Goal: Task Accomplishment & Management: Manage account settings

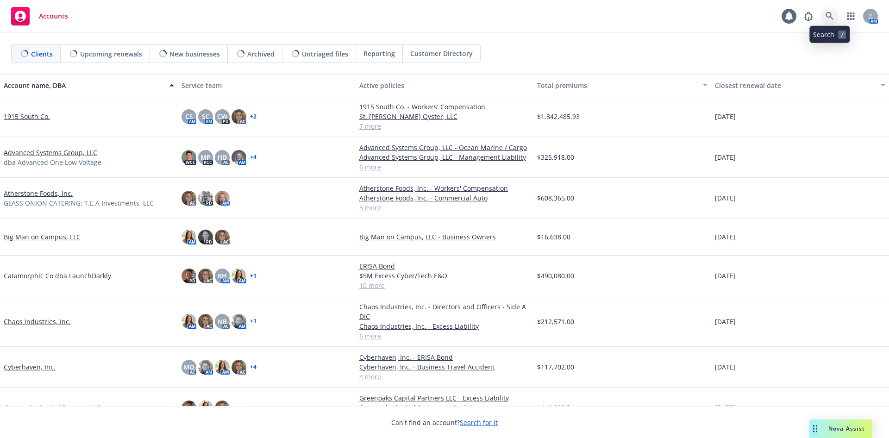
click at [831, 16] on icon at bounding box center [830, 16] width 8 height 8
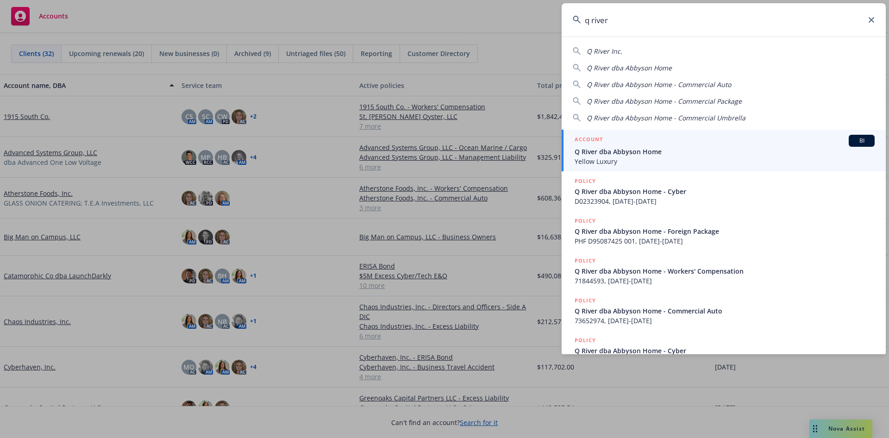
type input "q river"
click at [667, 143] on div "ACCOUNT BI" at bounding box center [725, 141] width 300 height 12
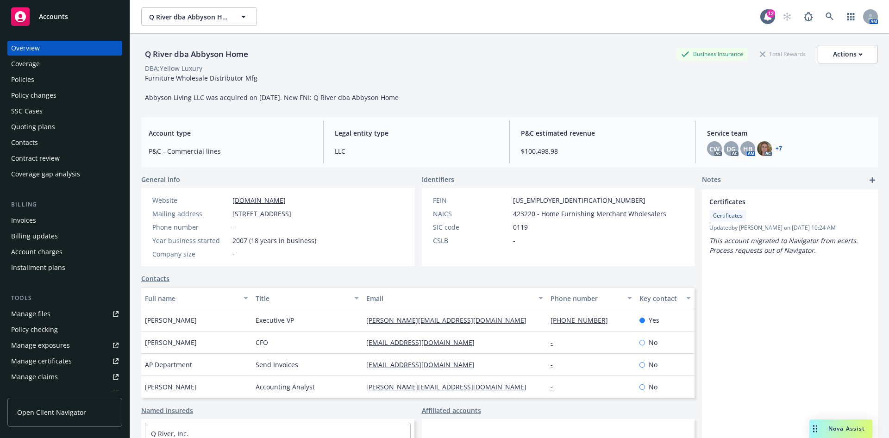
click at [39, 115] on div "SSC Cases" at bounding box center [26, 111] width 31 height 15
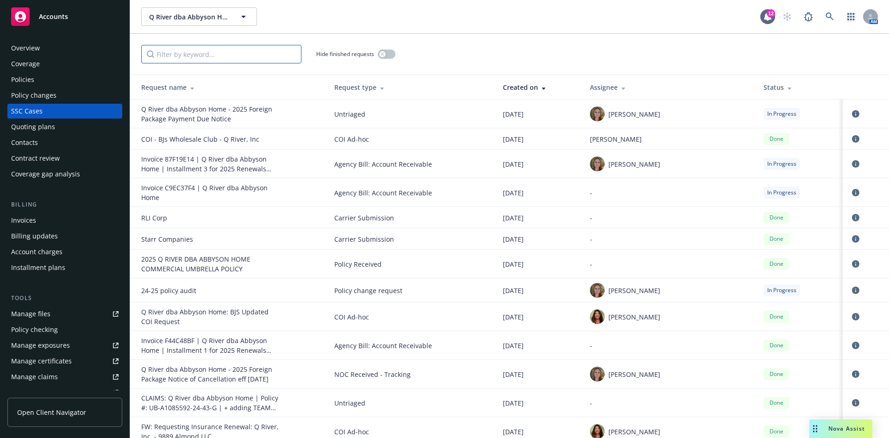
click at [225, 53] on input "Filter by keyword..." at bounding box center [221, 54] width 160 height 19
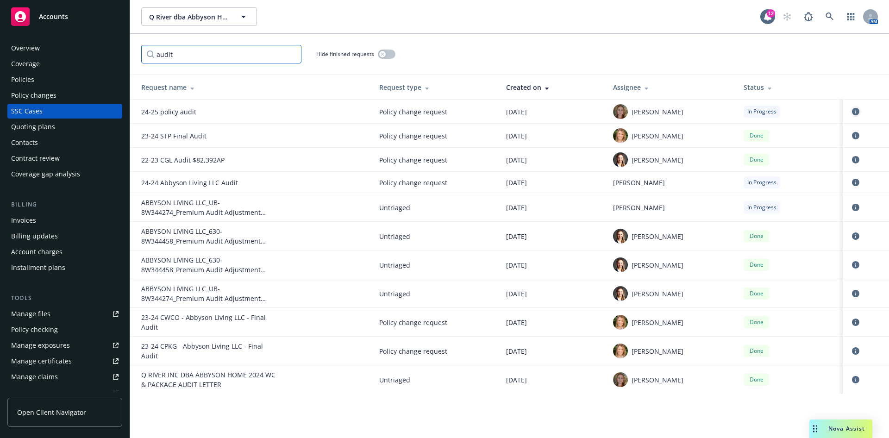
type input "audit"
click at [855, 113] on icon "circleInformation" at bounding box center [855, 111] width 7 height 7
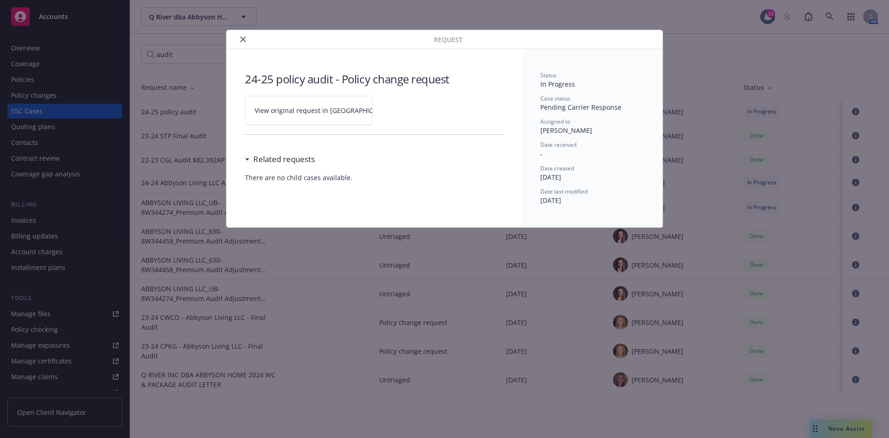
click at [296, 108] on span "View original request in SSC" at bounding box center [325, 111] width 140 height 10
click at [244, 37] on icon "close" at bounding box center [243, 40] width 6 height 6
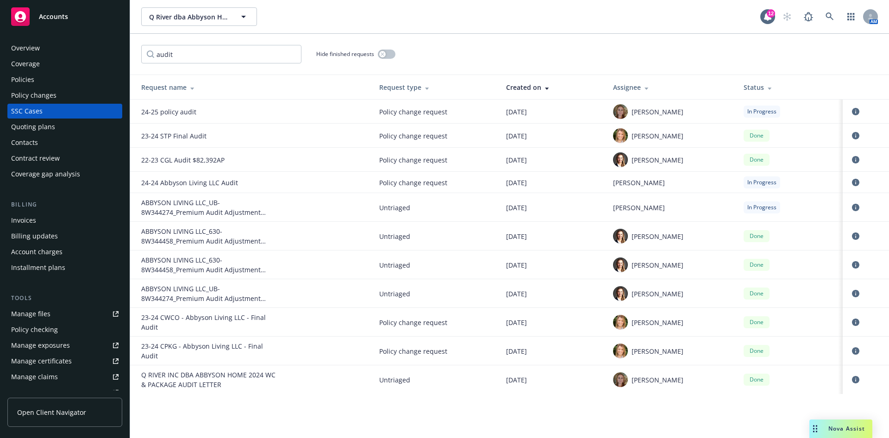
click at [41, 46] on div "Overview" at bounding box center [64, 48] width 107 height 15
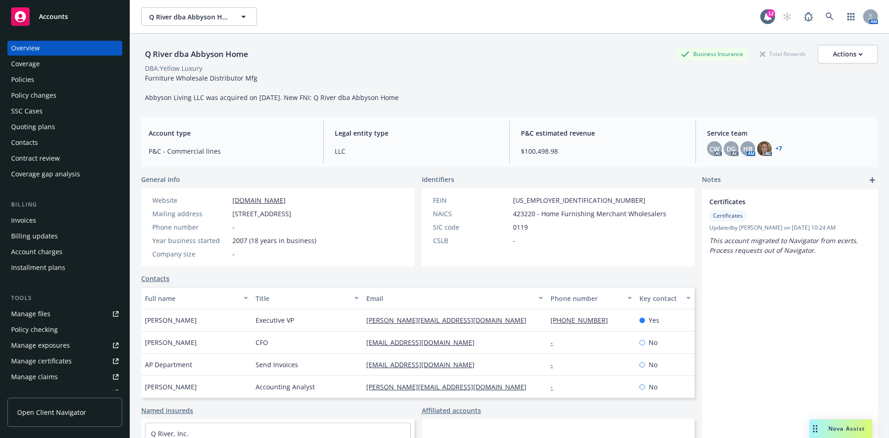
click at [82, 94] on div "Policy changes" at bounding box center [64, 95] width 107 height 15
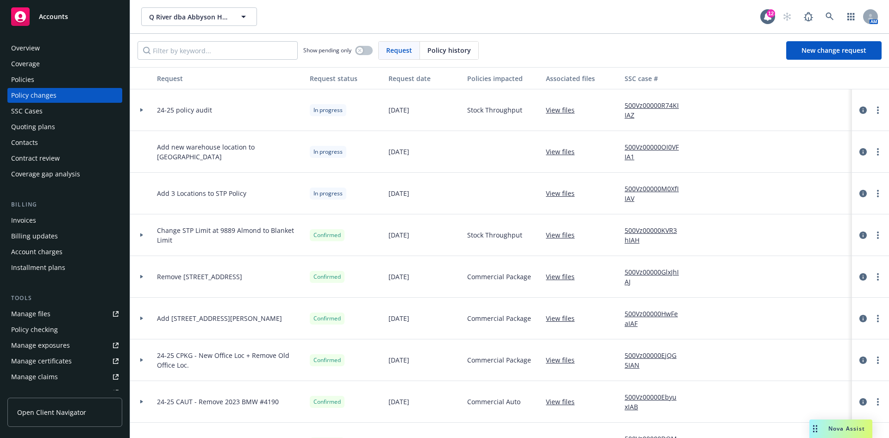
click at [140, 109] on icon at bounding box center [141, 110] width 3 height 4
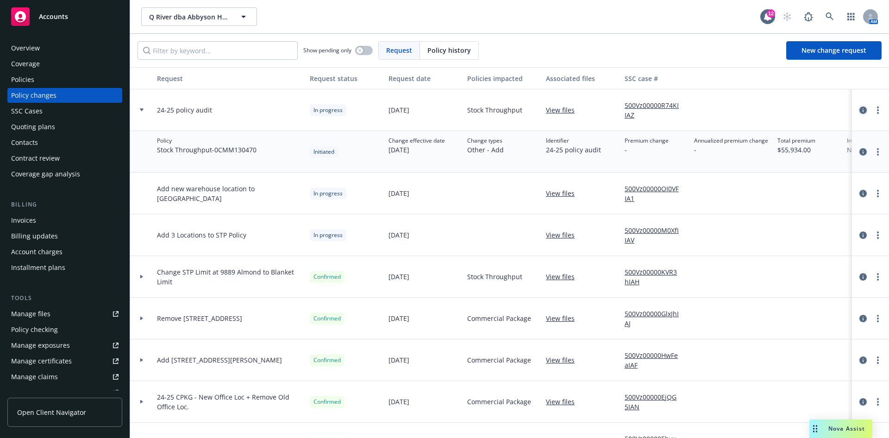
click at [860, 109] on icon "circleInformation" at bounding box center [863, 110] width 7 height 7
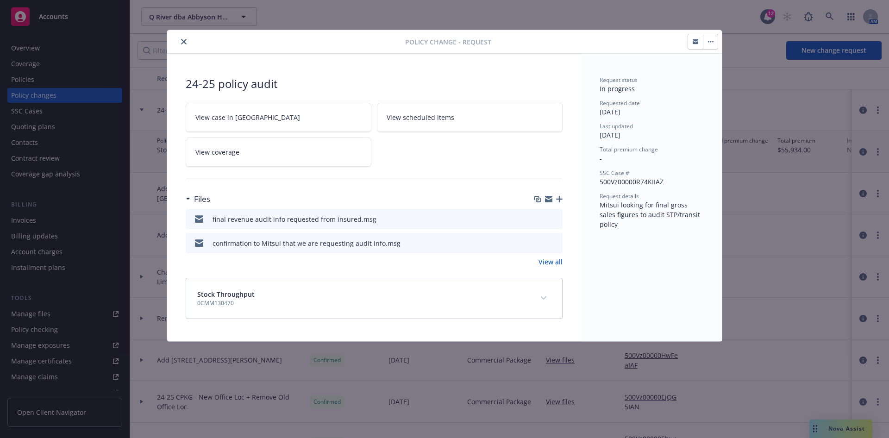
click at [557, 219] on icon "preview file" at bounding box center [554, 218] width 8 height 6
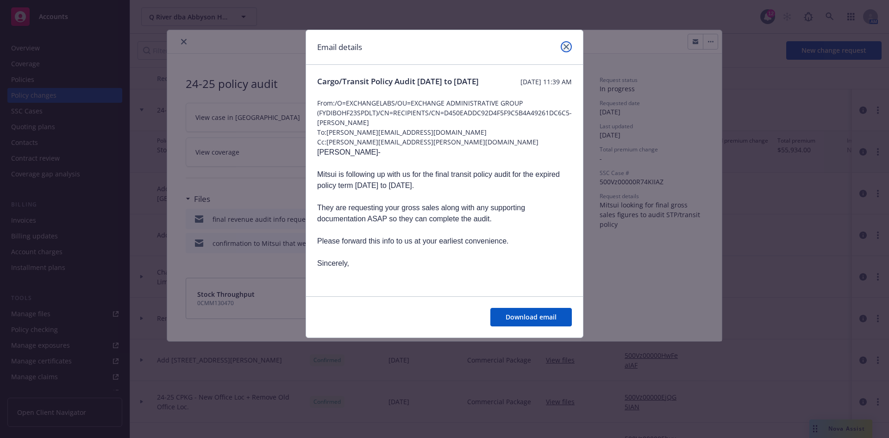
click at [565, 48] on icon "close" at bounding box center [567, 47] width 6 height 6
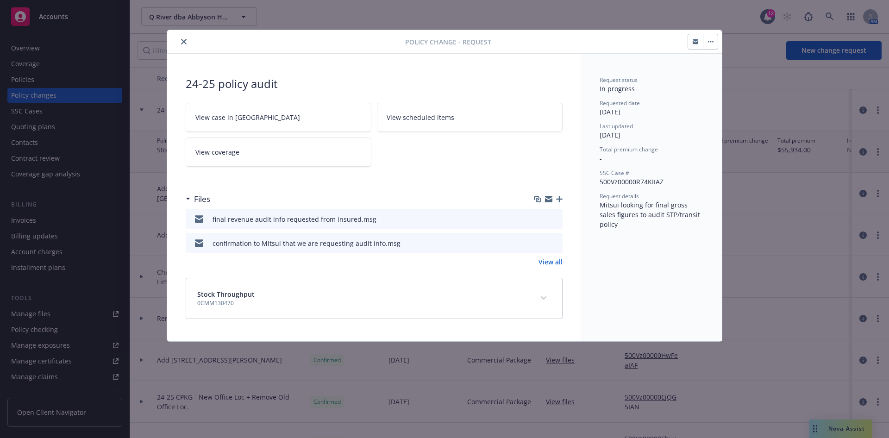
click at [553, 220] on icon "preview file" at bounding box center [554, 218] width 8 height 6
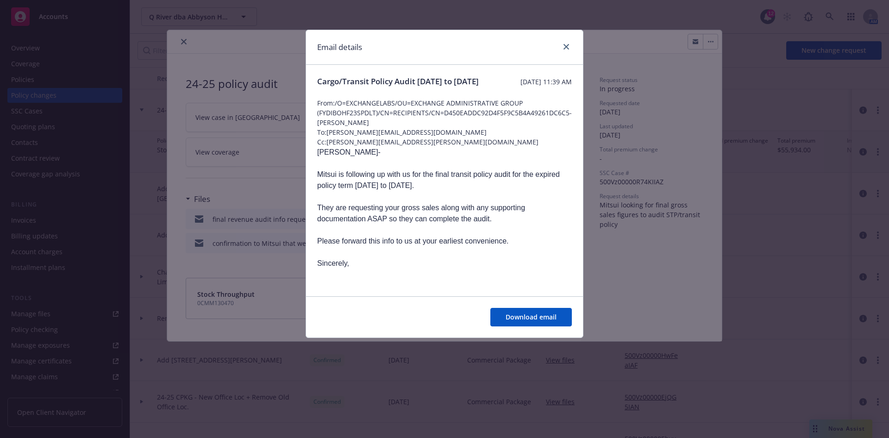
scroll to position [199, 0]
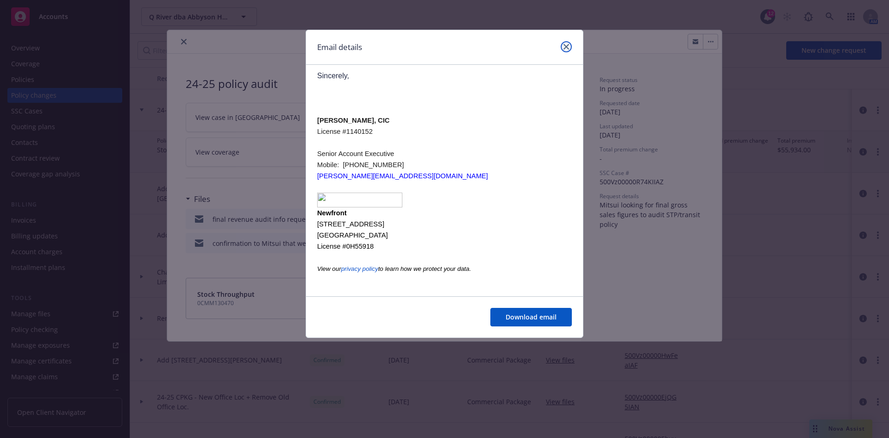
click at [567, 43] on link "close" at bounding box center [566, 46] width 11 height 11
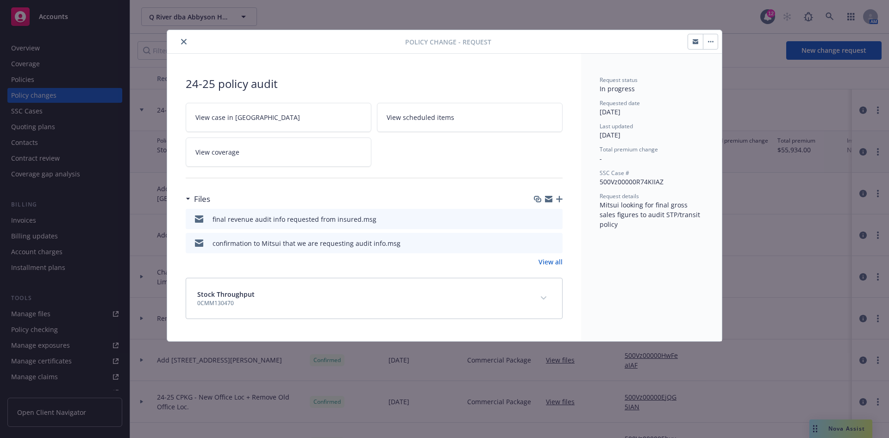
click at [184, 43] on icon "close" at bounding box center [184, 42] width 6 height 6
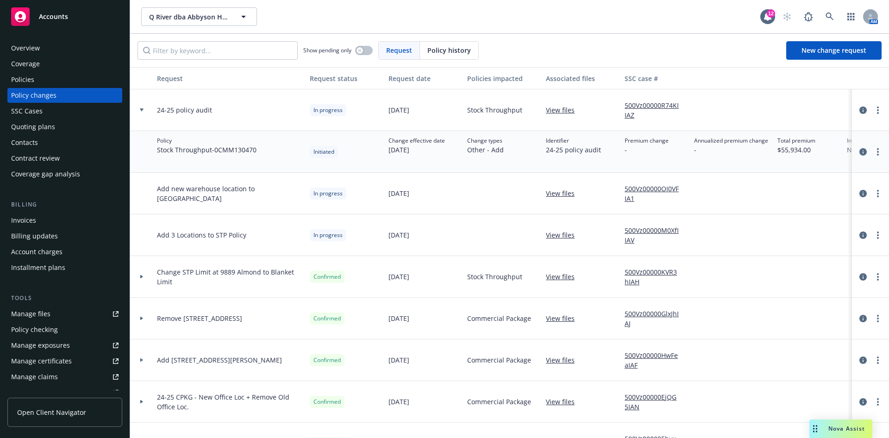
click at [42, 114] on div "SSC Cases" at bounding box center [64, 111] width 107 height 15
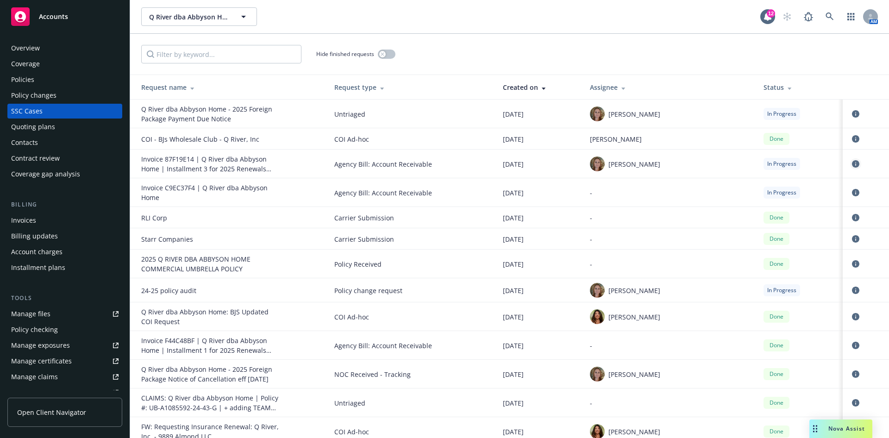
click at [852, 163] on icon "circleInformation" at bounding box center [855, 163] width 7 height 7
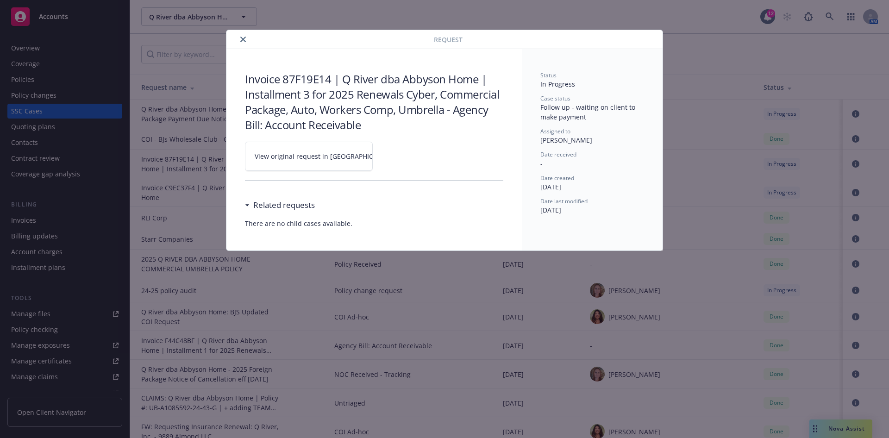
click at [327, 150] on link "View original request in SSC" at bounding box center [309, 156] width 128 height 29
click at [239, 38] on button "close" at bounding box center [243, 39] width 11 height 11
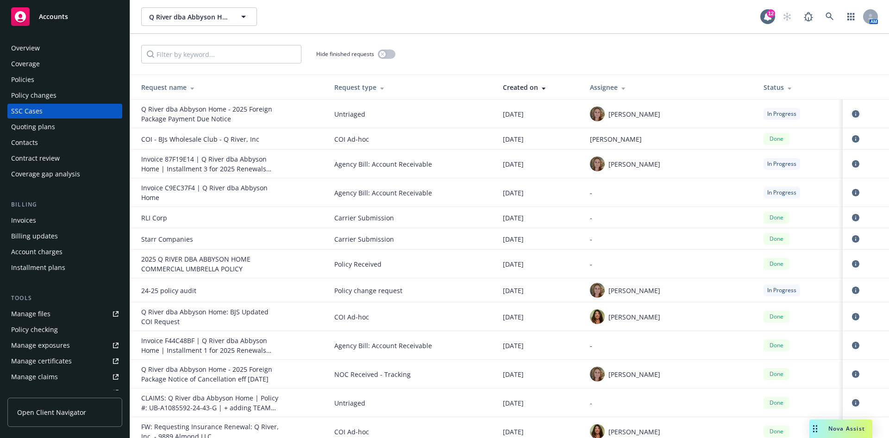
click at [852, 116] on icon "circleInformation" at bounding box center [855, 113] width 7 height 7
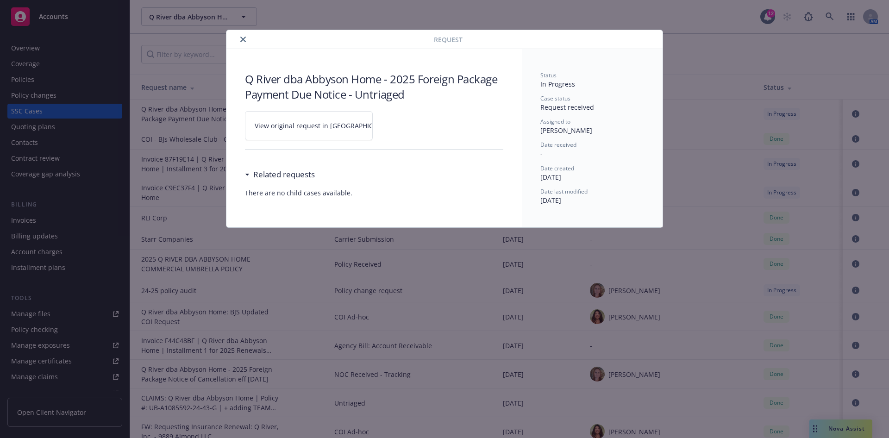
click at [296, 130] on span "View original request in SSC" at bounding box center [325, 126] width 140 height 10
click at [241, 40] on icon "close" at bounding box center [243, 40] width 6 height 6
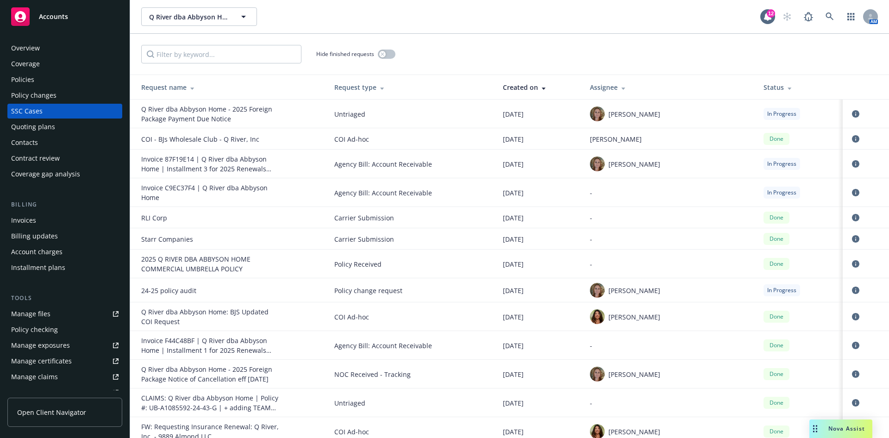
click at [239, 38] on div "Hide finished requests" at bounding box center [509, 54] width 759 height 41
click at [60, 219] on div "Invoices" at bounding box center [64, 220] width 107 height 15
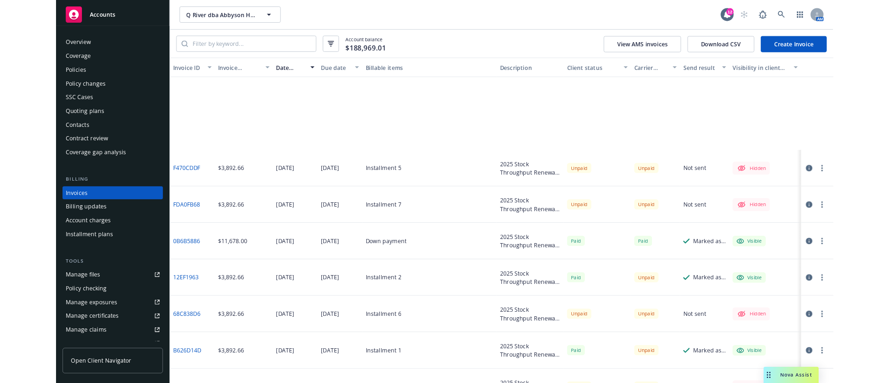
scroll to position [347, 0]
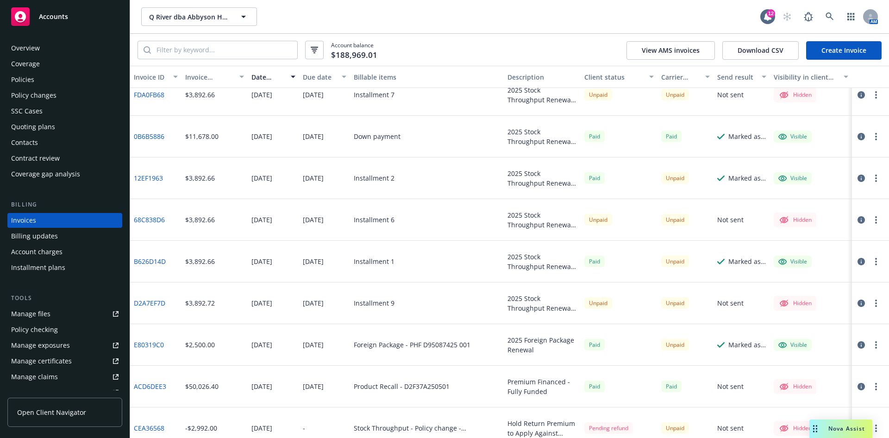
click at [858, 344] on icon "button" at bounding box center [861, 344] width 7 height 7
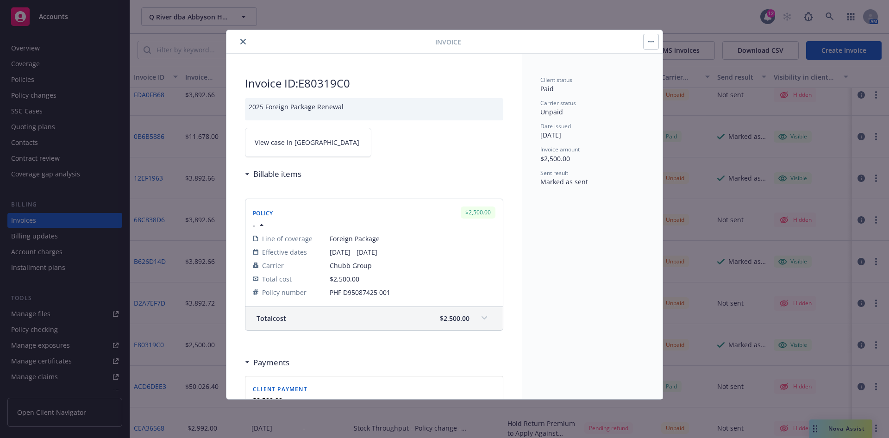
click at [321, 149] on link "View case in SSC" at bounding box center [308, 142] width 126 height 29
click at [243, 47] on div "Invoice" at bounding box center [445, 42] width 436 height 24
click at [242, 43] on icon "close" at bounding box center [243, 42] width 6 height 6
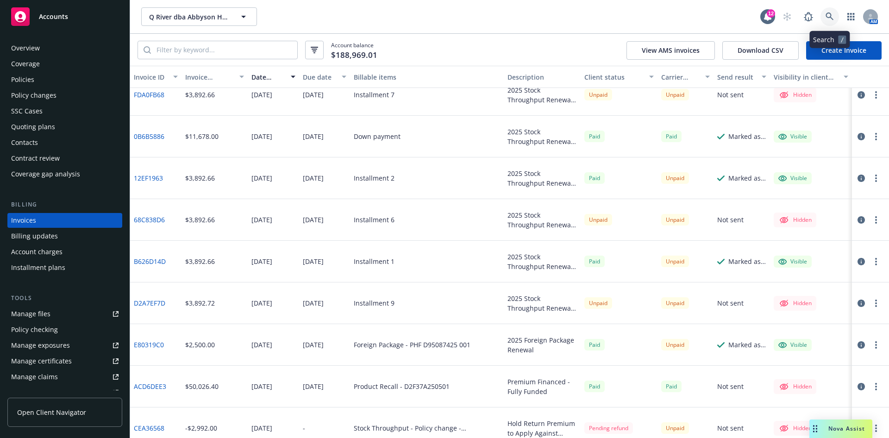
click at [831, 14] on icon at bounding box center [830, 17] width 8 height 8
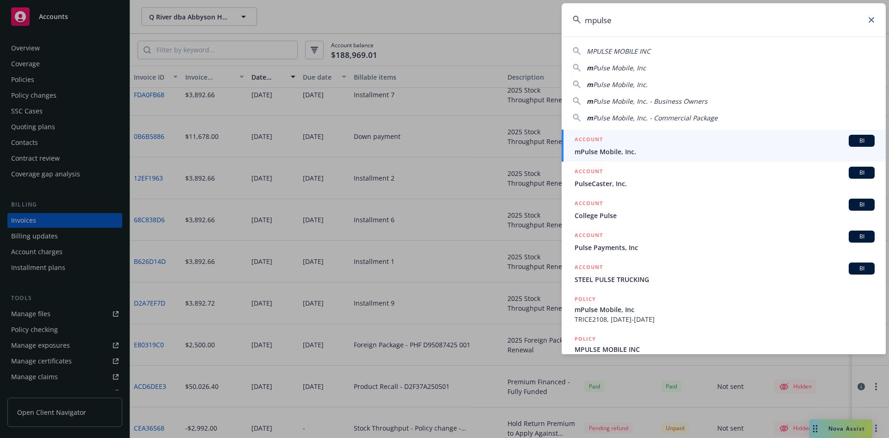
type input "mpulse"
click at [641, 144] on div "ACCOUNT BI" at bounding box center [725, 141] width 300 height 12
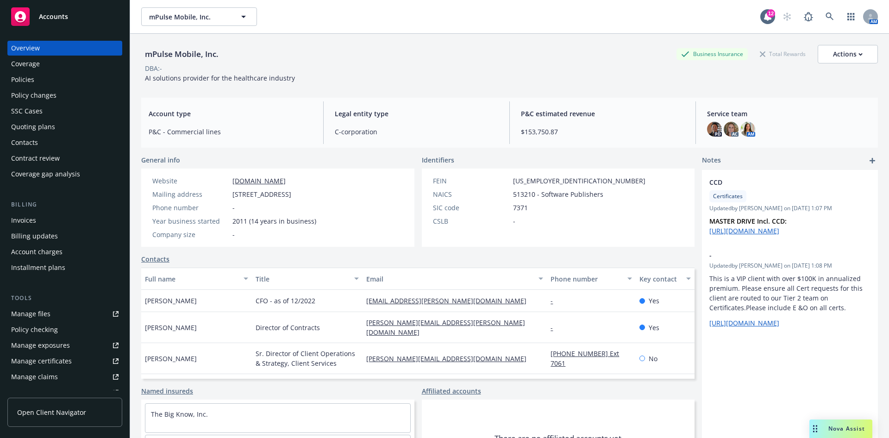
click at [27, 221] on div "Invoices" at bounding box center [23, 220] width 25 height 15
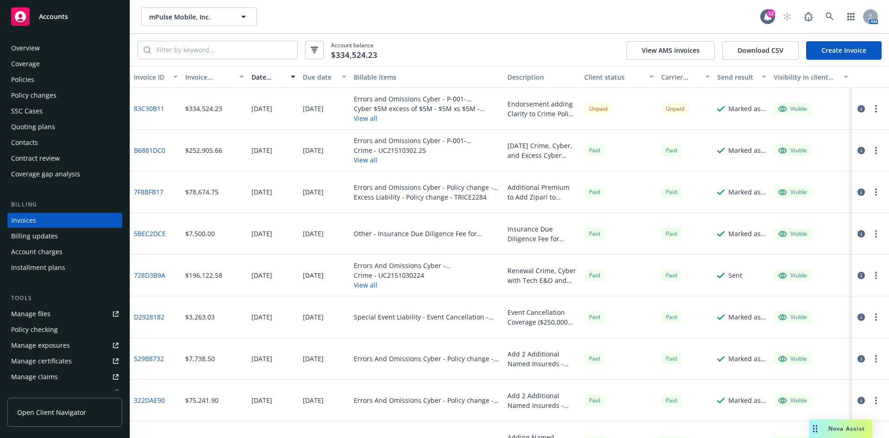
click at [357, 118] on button "View all" at bounding box center [427, 118] width 146 height 10
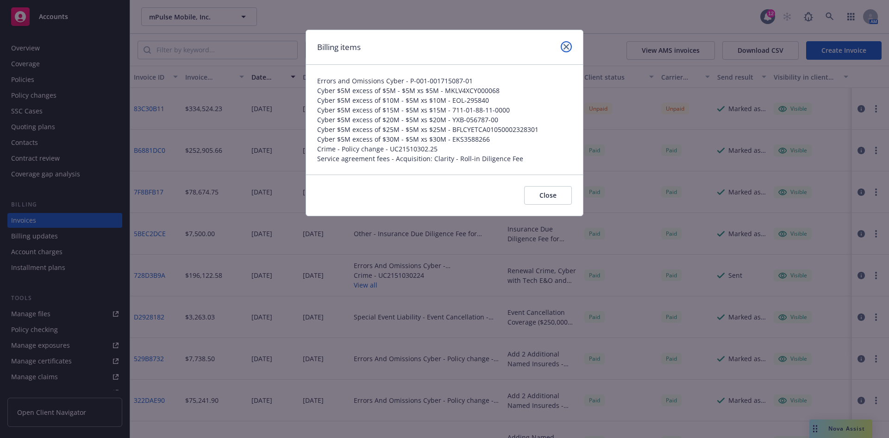
click at [568, 42] on link "close" at bounding box center [566, 46] width 11 height 11
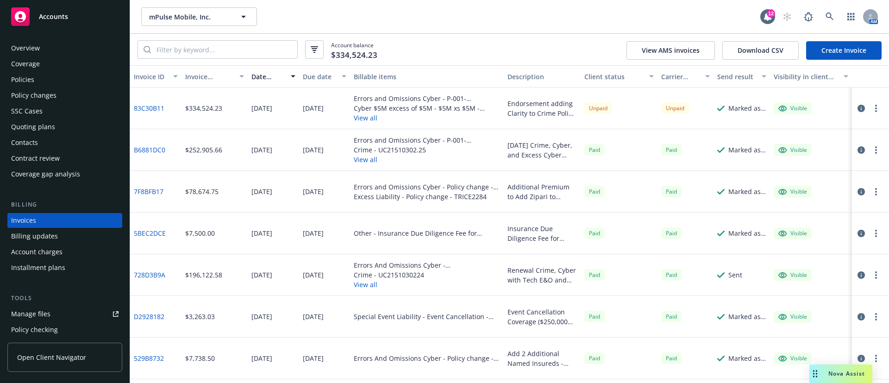
click at [51, 13] on span "Accounts" at bounding box center [53, 16] width 29 height 7
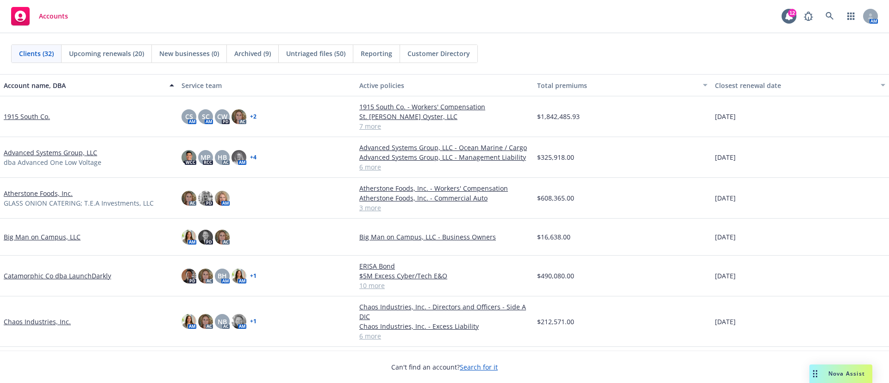
click at [28, 151] on link "Advanced Systems Group, LLC" at bounding box center [51, 153] width 94 height 10
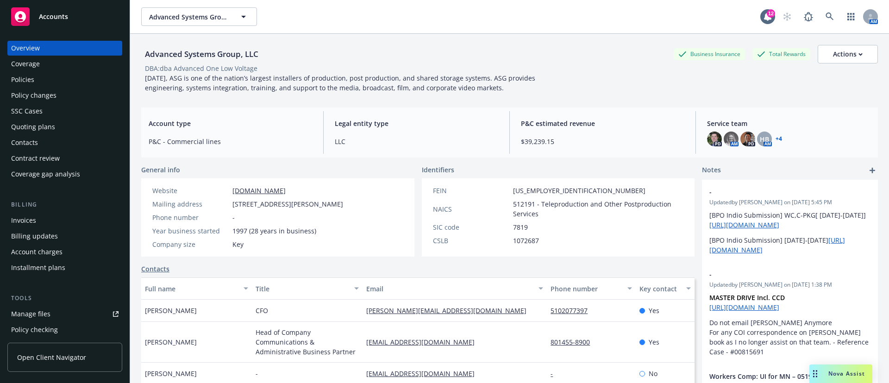
click at [45, 129] on div "Quoting plans" at bounding box center [33, 127] width 44 height 15
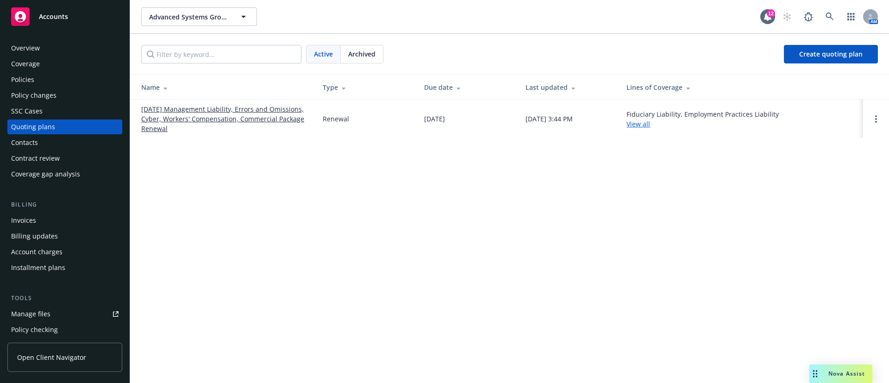
click at [201, 122] on link "01/01/26 Management Liability, Errors and Omissions, Cyber, Workers' Compensati…" at bounding box center [224, 118] width 167 height 29
click at [618, 234] on div "Advanced Systems Group, LLC Advanced Systems Group, LLC 12 AM Active Archived C…" at bounding box center [509, 191] width 759 height 383
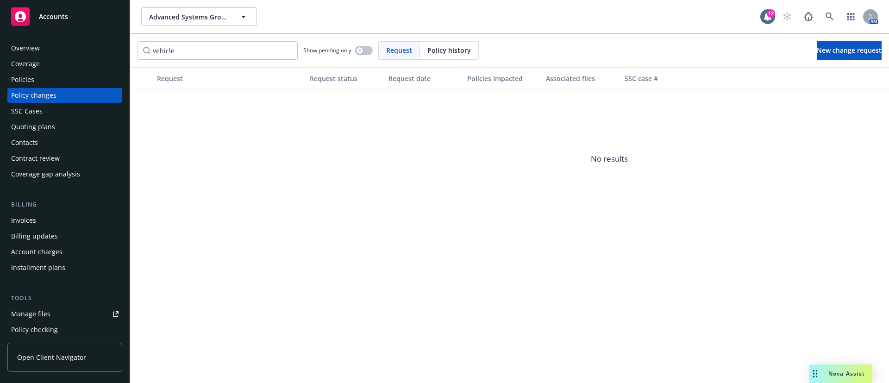
click at [44, 126] on div "Quoting plans" at bounding box center [33, 127] width 44 height 15
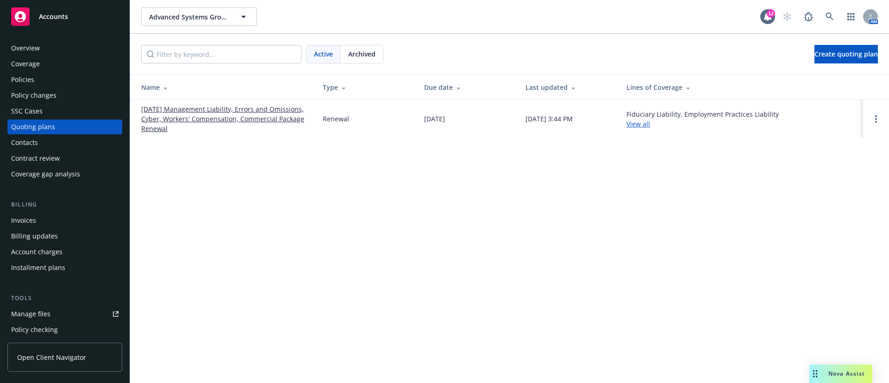
click at [365, 51] on span "Archived" at bounding box center [361, 54] width 27 height 10
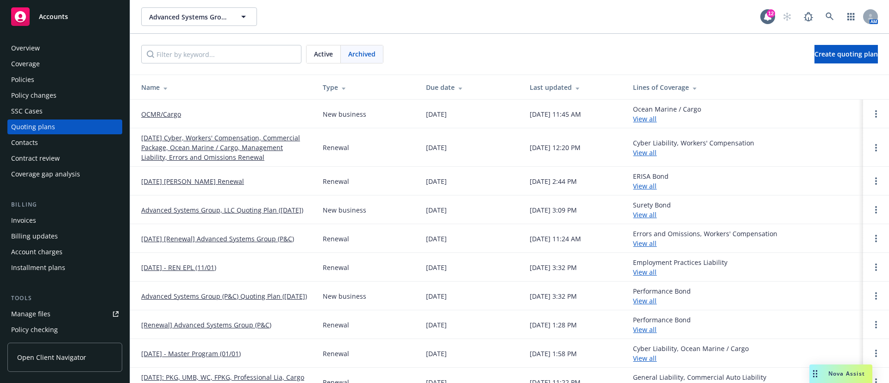
click at [182, 141] on link "01/01/25 Cyber, Workers' Compensation, Commercial Package, Ocean Marine / Cargo…" at bounding box center [224, 147] width 167 height 29
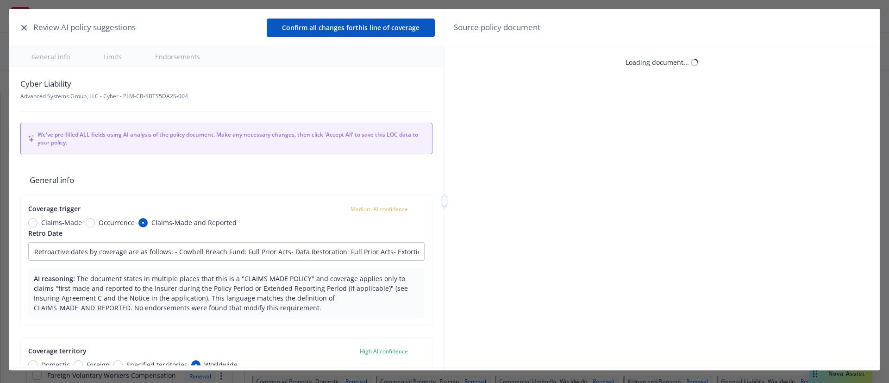
type input "Retroactive dates by coverage are as follows: - Cowbell Breach Fund: Full Prior…"
click at [24, 25] on icon "button" at bounding box center [24, 28] width 6 height 6
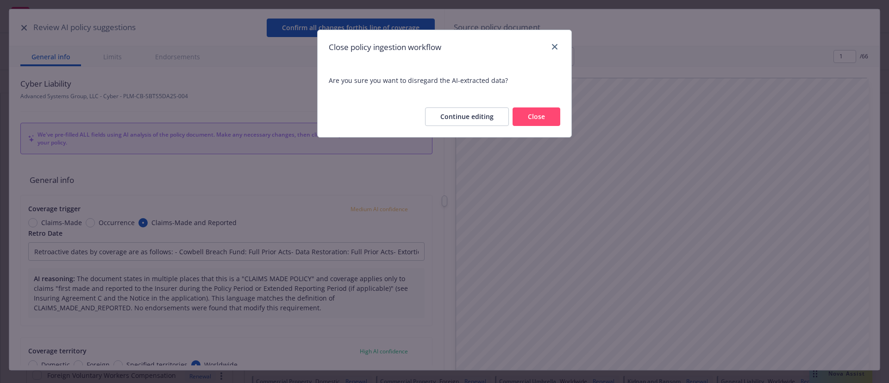
click at [531, 115] on button "Close" at bounding box center [537, 116] width 48 height 19
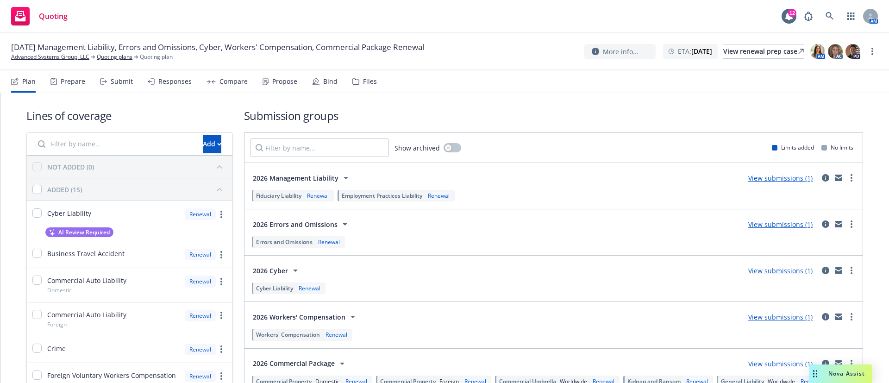
click at [66, 81] on div "Prepare" at bounding box center [73, 81] width 25 height 7
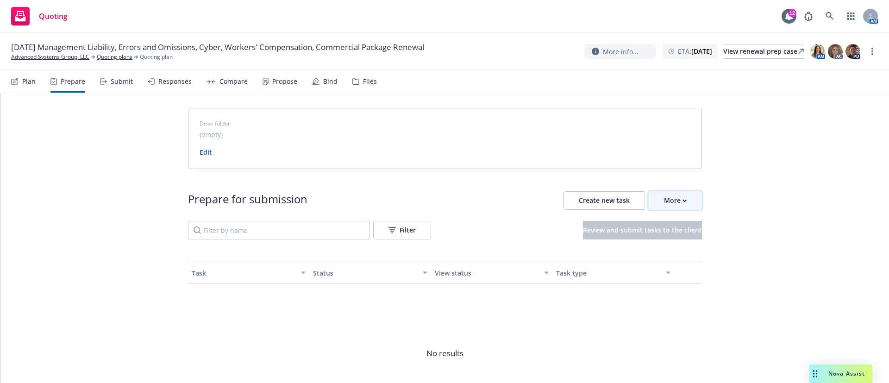
click at [683, 201] on icon "button" at bounding box center [685, 200] width 4 height 3
click at [677, 242] on span "Go to Indio account" at bounding box center [685, 243] width 82 height 9
click at [724, 56] on div "View renewal prep case" at bounding box center [764, 51] width 81 height 14
click at [363, 88] on div "Files" at bounding box center [364, 81] width 25 height 22
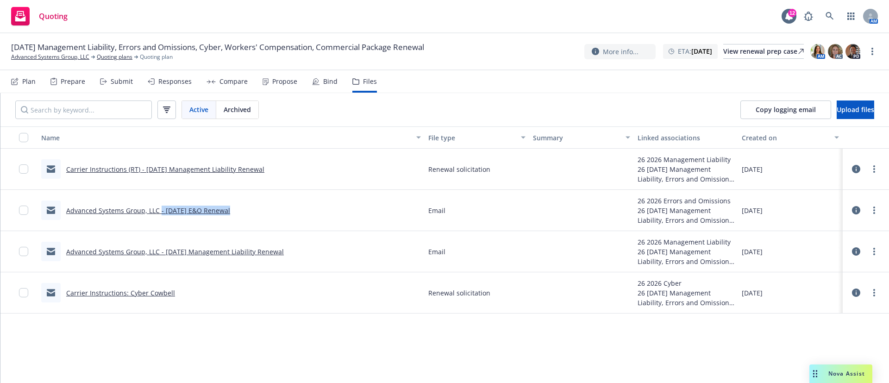
drag, startPoint x: 248, startPoint y: 218, endPoint x: 160, endPoint y: 209, distance: 87.9
click at [160, 209] on div "Advanced Systems Group, LLC - 1/1/26 E&O Renewal" at bounding box center [231, 210] width 387 height 41
copy link "- 1/1/26 E&O Renewal"
click at [308, 188] on div "Carrier Instructions (RT) - 1/1/26 Management Liability Renewal" at bounding box center [231, 169] width 387 height 41
drag, startPoint x: 143, startPoint y: 178, endPoint x: 59, endPoint y: 178, distance: 83.8
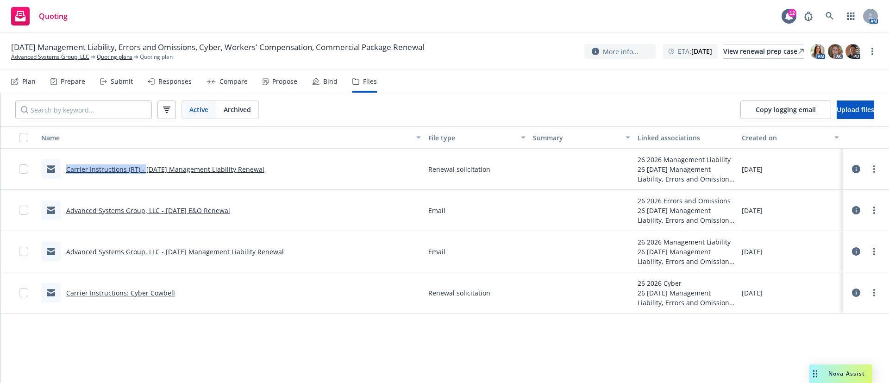
click at [59, 178] on div "Carrier Instructions (RT) - 1/1/26 Management Liability Renewal" at bounding box center [152, 168] width 223 height 19
copy link "Carrier Instructions (RT) -"
click at [38, 83] on div "Plan Prepare Submit Responses Compare Propose Bind Files" at bounding box center [194, 81] width 366 height 22
click at [29, 84] on div "Plan" at bounding box center [28, 81] width 13 height 7
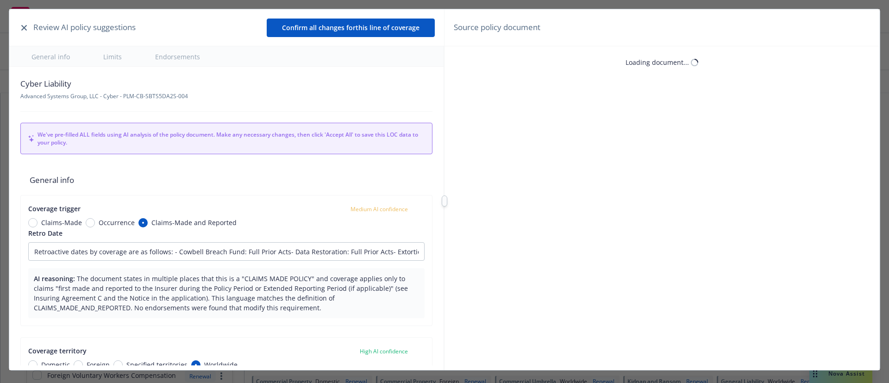
type input "Retroactive dates by coverage are as follows: - Cowbell Breach Fund: Full Prior…"
click at [22, 23] on button "button" at bounding box center [24, 27] width 11 height 11
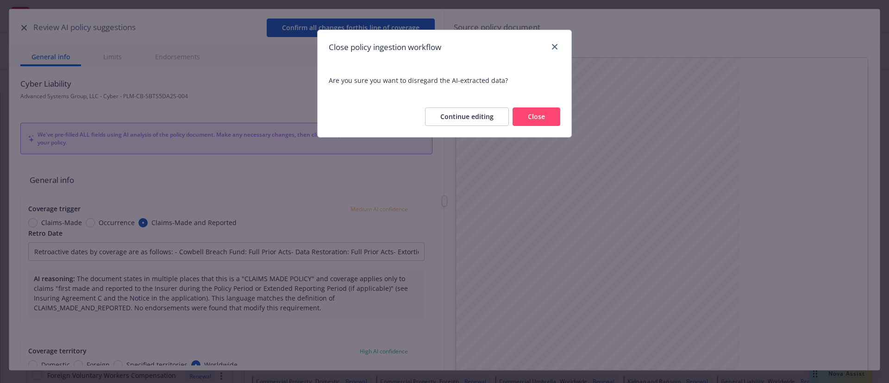
click at [535, 116] on button "Close" at bounding box center [537, 116] width 48 height 19
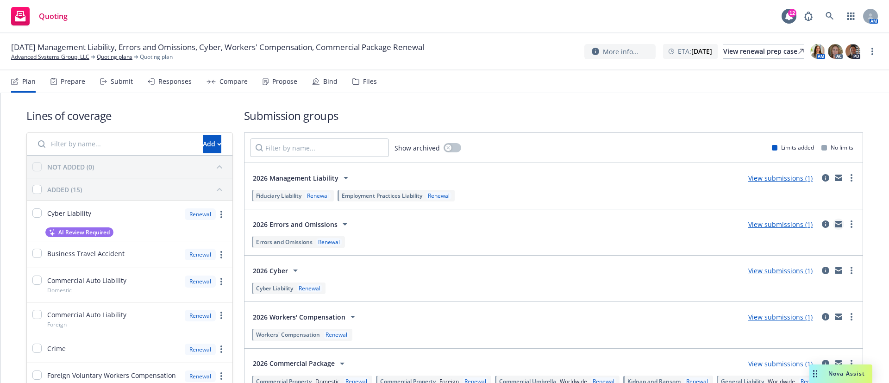
click at [835, 221] on icon "mail" at bounding box center [838, 222] width 7 height 3
click at [363, 78] on div "Files" at bounding box center [370, 81] width 14 height 7
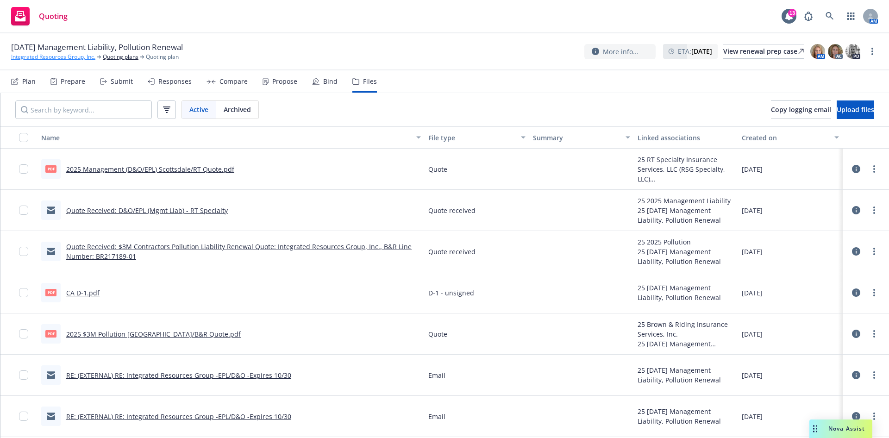
click at [88, 56] on link "Integrated Resources Group, Inc." at bounding box center [53, 57] width 84 height 8
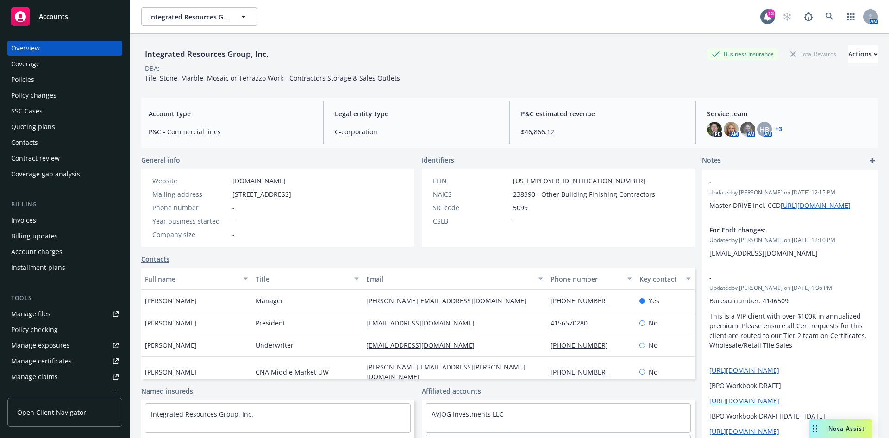
click at [72, 95] on div "Policy changes" at bounding box center [64, 95] width 107 height 15
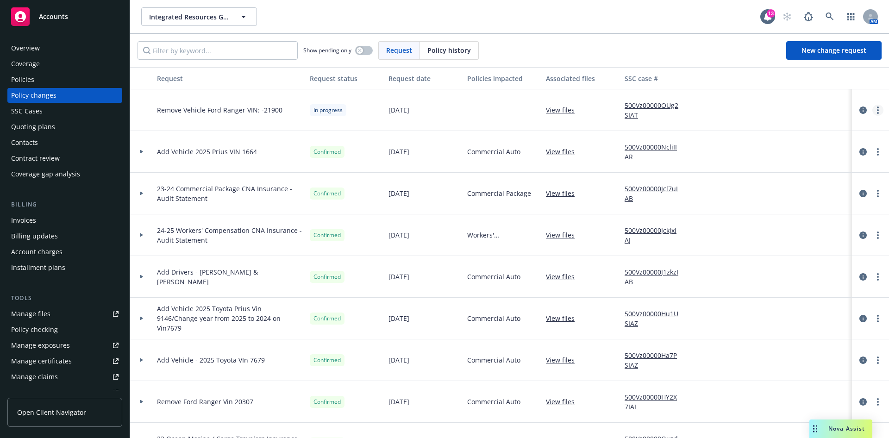
click at [877, 107] on circle "more" at bounding box center [878, 108] width 2 height 2
click at [763, 182] on link "Resume workflow" at bounding box center [783, 185] width 159 height 19
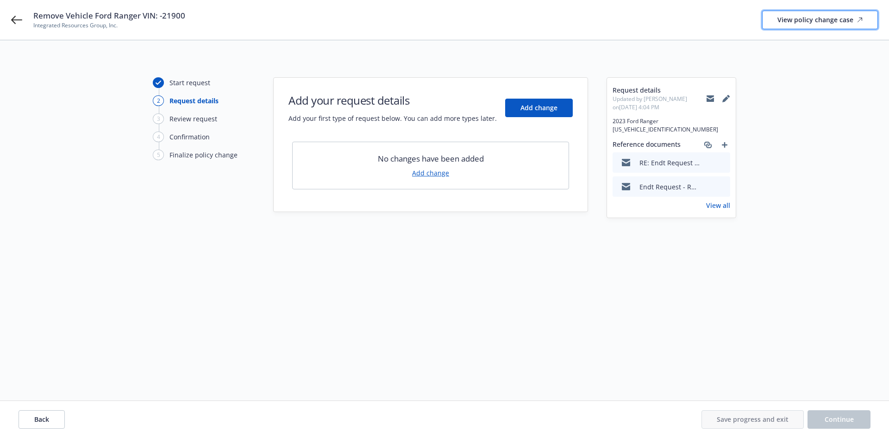
click at [797, 21] on div "View policy change case" at bounding box center [820, 20] width 85 height 18
click at [546, 113] on button "Add change" at bounding box center [539, 108] width 68 height 19
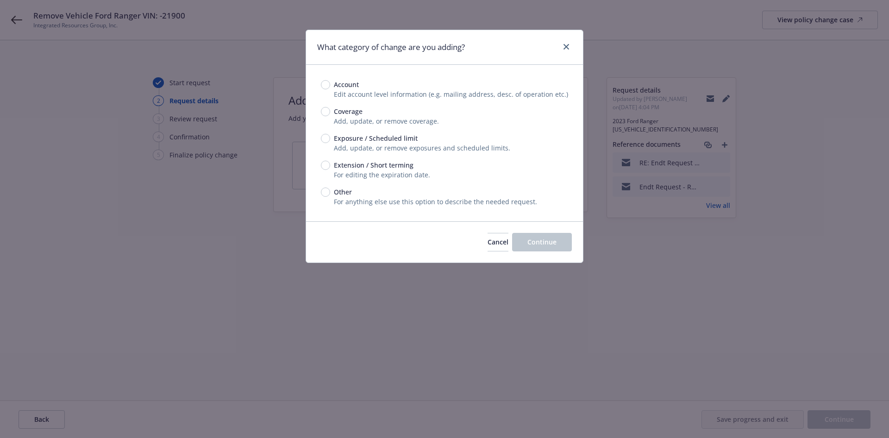
click at [383, 134] on span "Exposure / Scheduled limit" at bounding box center [376, 138] width 84 height 10
click at [330, 134] on input "Exposure / Scheduled limit" at bounding box center [325, 138] width 9 height 9
radio input "true"
click at [557, 238] on button "Continue" at bounding box center [542, 242] width 60 height 19
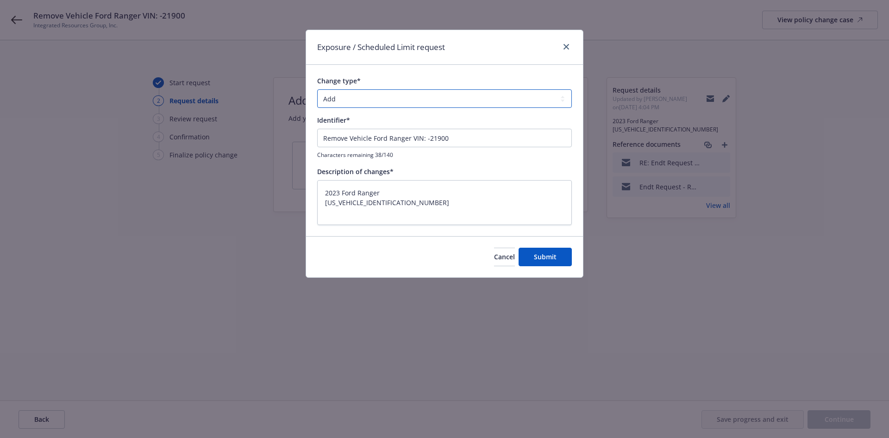
click at [421, 100] on select "Add Audit Change Remove" at bounding box center [444, 98] width 255 height 19
select select "REMOVE"
click at [317, 89] on select "Add Audit Change Remove" at bounding box center [444, 98] width 255 height 19
click at [547, 257] on span "Submit" at bounding box center [545, 256] width 23 height 9
type textarea "x"
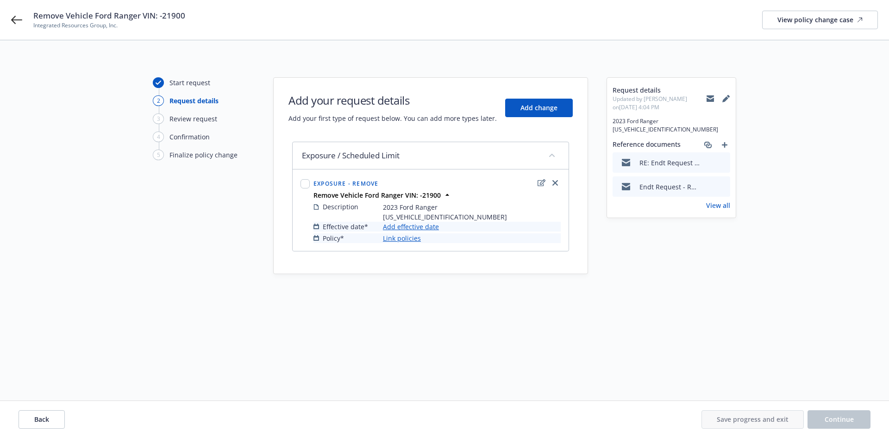
click at [428, 225] on link "Add effective date" at bounding box center [411, 227] width 56 height 10
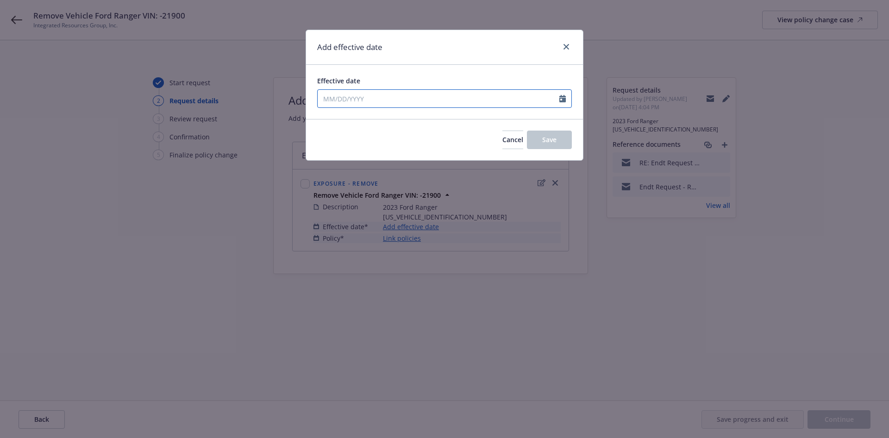
click at [564, 100] on icon "Calendar" at bounding box center [563, 98] width 6 height 7
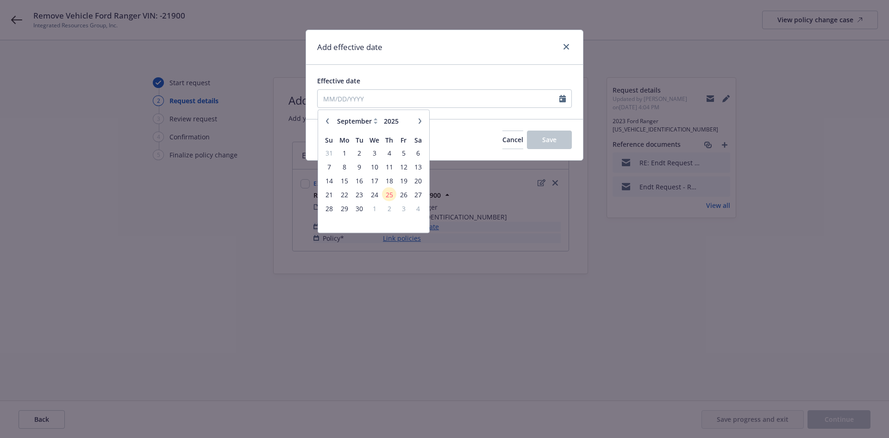
click at [324, 120] on button "button" at bounding box center [327, 120] width 11 height 11
click at [325, 124] on button "button" at bounding box center [327, 120] width 11 height 11
select select "6"
click at [343, 207] on span "30" at bounding box center [344, 208] width 14 height 12
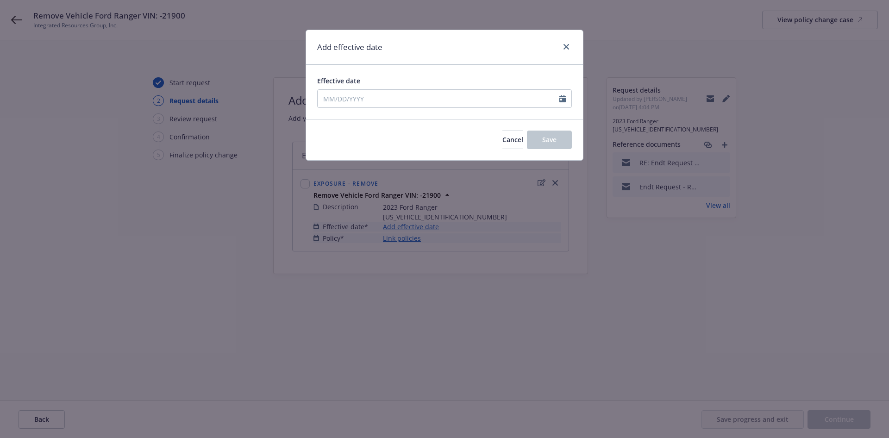
type input "[DATE]"
click at [561, 136] on button "Save" at bounding box center [549, 140] width 45 height 19
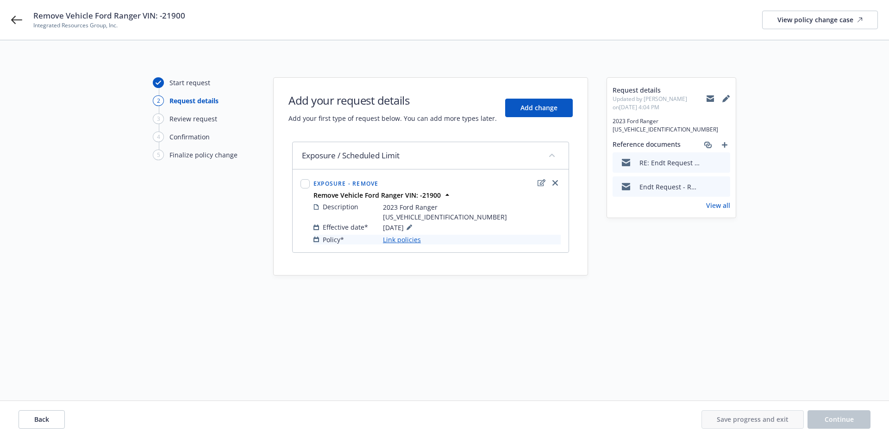
click at [406, 240] on link "Link policies" at bounding box center [402, 240] width 38 height 10
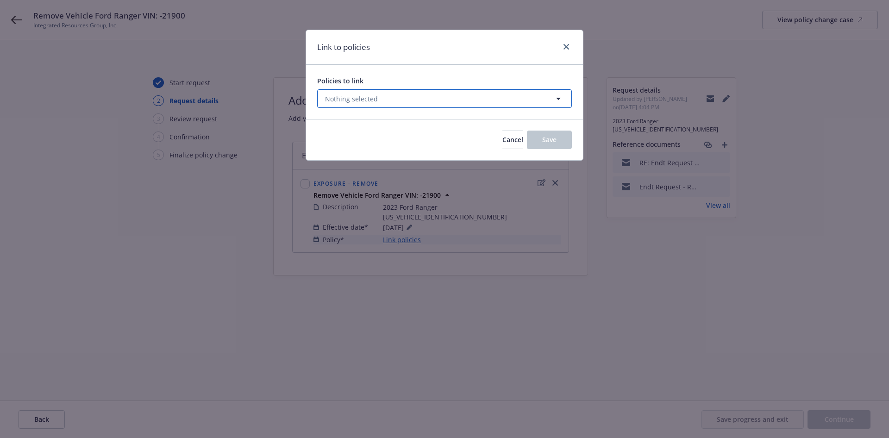
click at [395, 100] on button "Nothing selected" at bounding box center [444, 98] width 255 height 19
select select "ACTIVE"
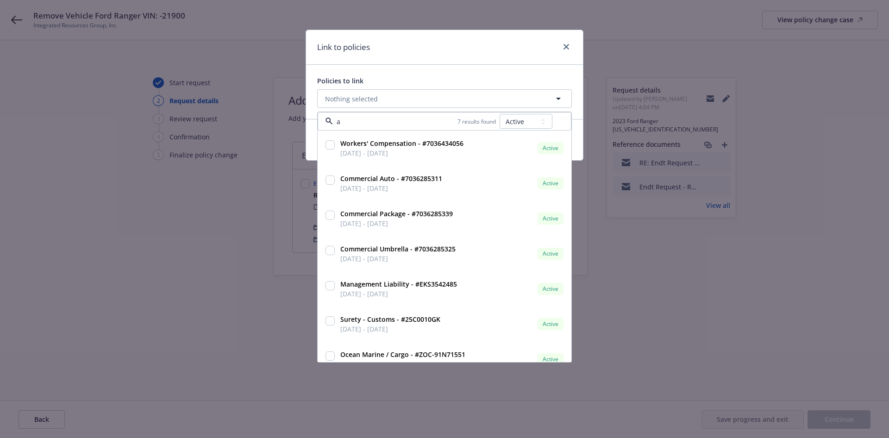
type input "au"
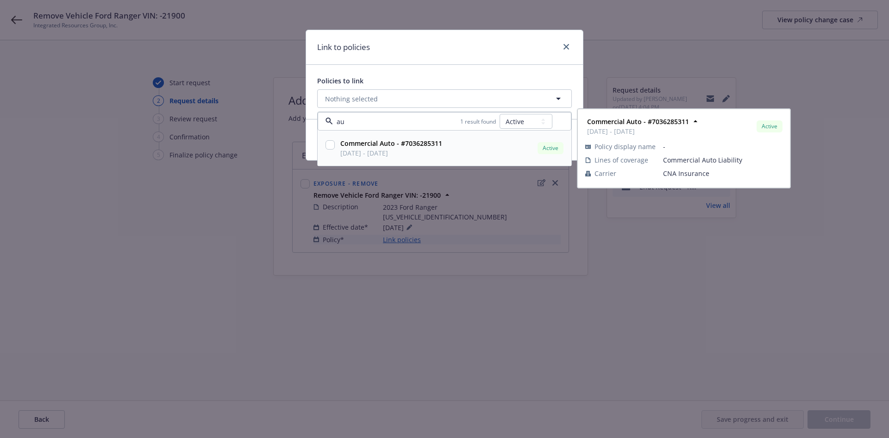
click at [331, 145] on input "checkbox" at bounding box center [330, 144] width 9 height 9
checkbox input "true"
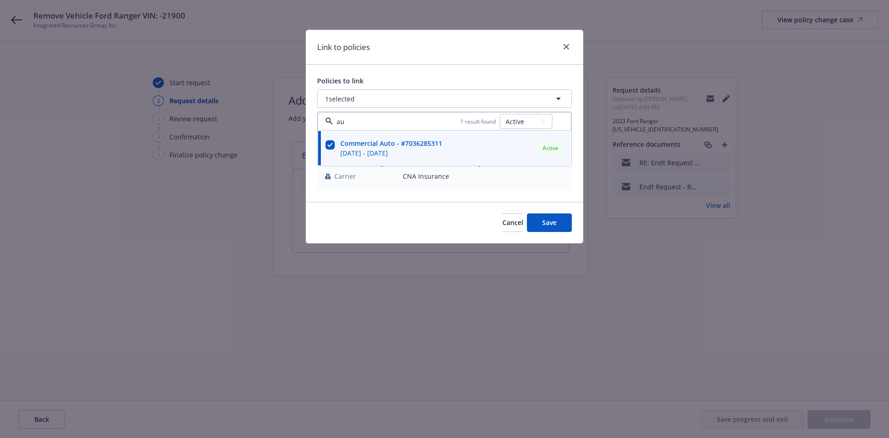
type input "au"
click at [430, 69] on div "Policies to link 1 selected au 1 result found All Active Upcoming Expired Cance…" at bounding box center [444, 133] width 277 height 137
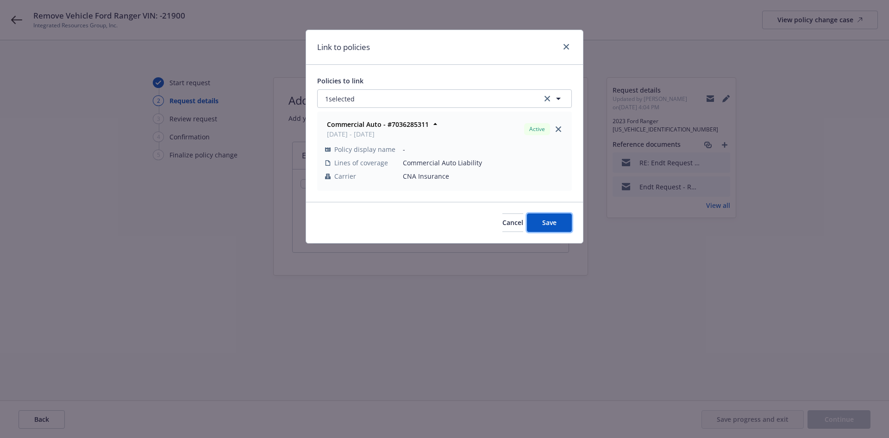
drag, startPoint x: 558, startPoint y: 220, endPoint x: 532, endPoint y: 220, distance: 25.9
click at [558, 220] on button "Save" at bounding box center [549, 223] width 45 height 19
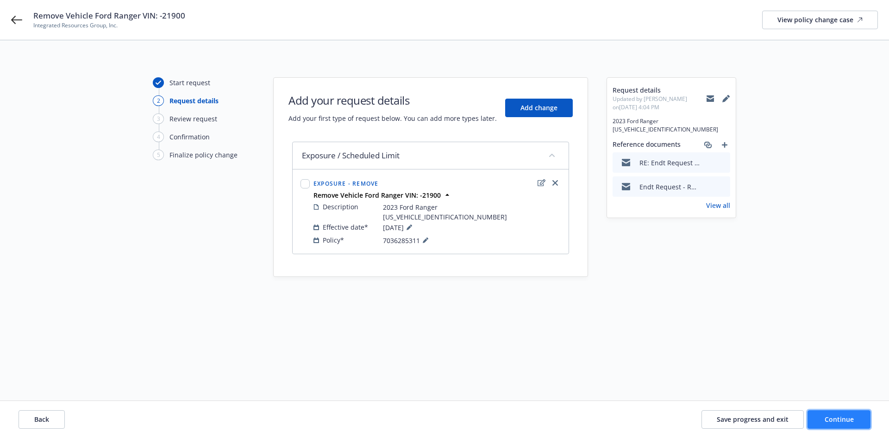
click at [856, 422] on button "Continue" at bounding box center [839, 419] width 63 height 19
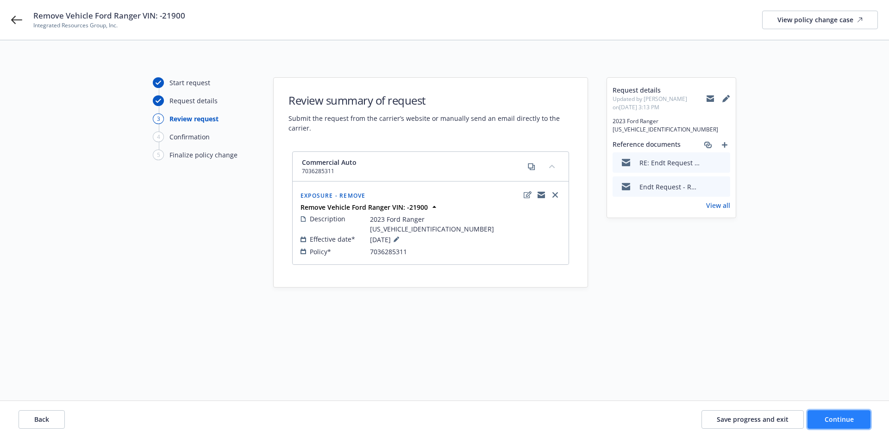
click at [858, 416] on button "Continue" at bounding box center [839, 419] width 63 height 19
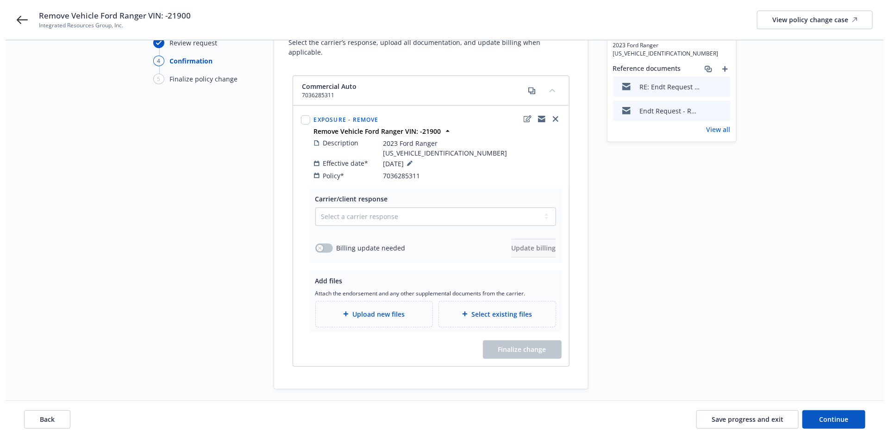
scroll to position [92, 0]
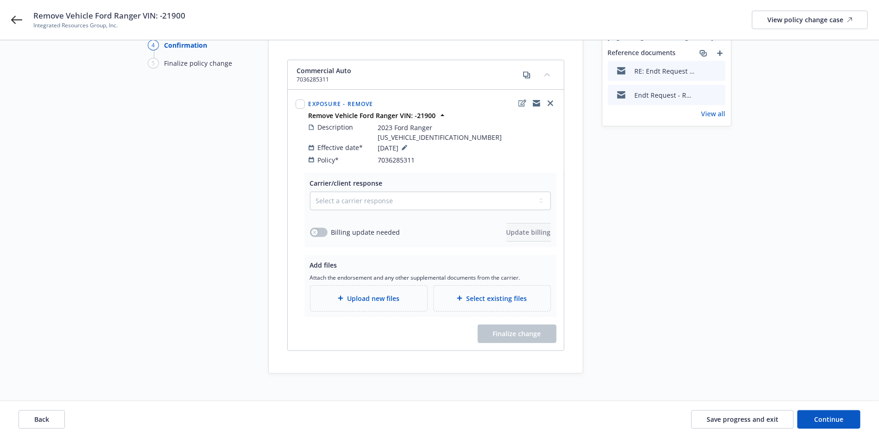
click at [369, 294] on span "Upload new files" at bounding box center [373, 299] width 52 height 10
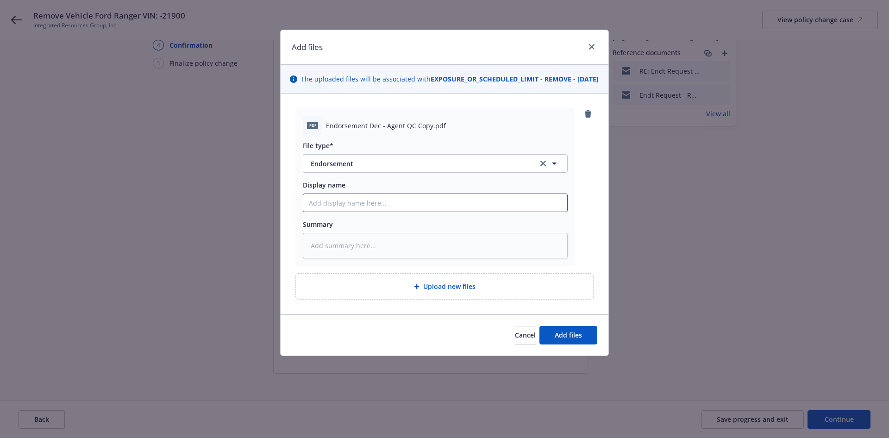
click at [406, 212] on input "Display name" at bounding box center [435, 203] width 264 height 18
type textarea "x"
type input "2"
type textarea "x"
type input "25"
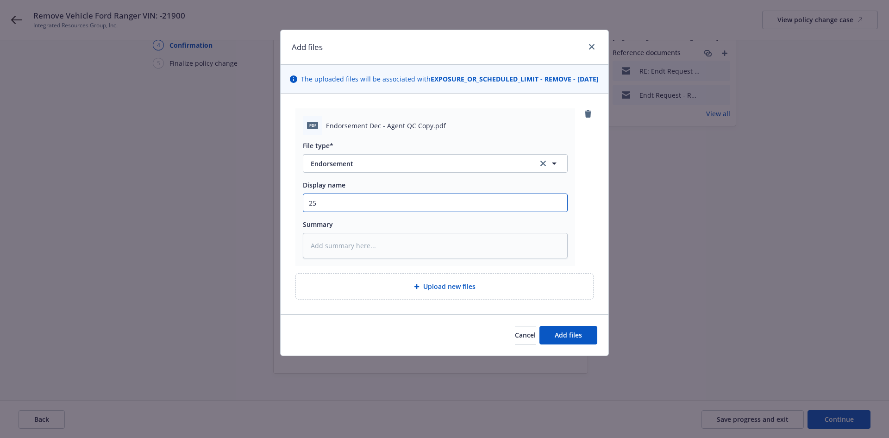
type textarea "x"
type input "2"
type textarea "x"
type input "24"
type textarea "x"
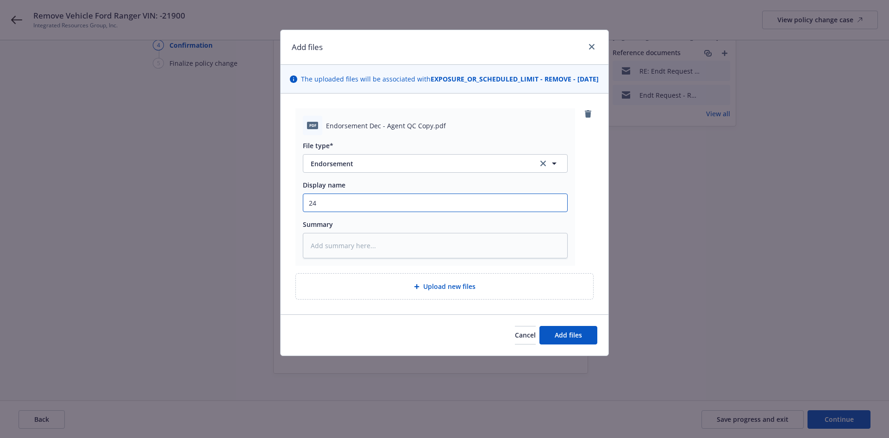
type input "24-"
type textarea "x"
type input "24-2"
type textarea "x"
type input "24-25"
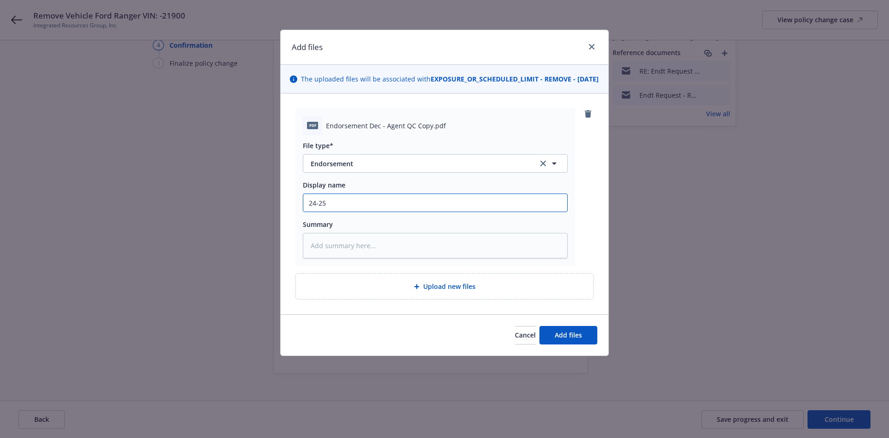
type textarea "x"
type input "24-25"
type textarea "x"
type input "24-25 E"
type textarea "x"
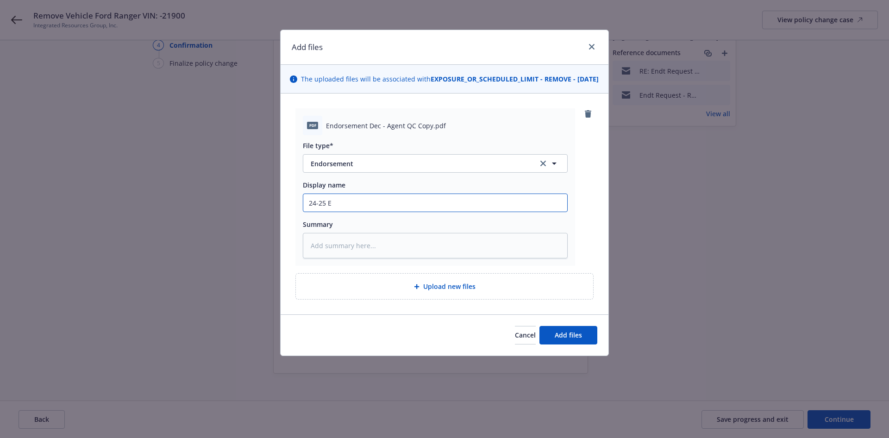
type input "24-25 En"
type textarea "x"
type input "24-25 End"
type textarea "x"
type input "24-25 Endt"
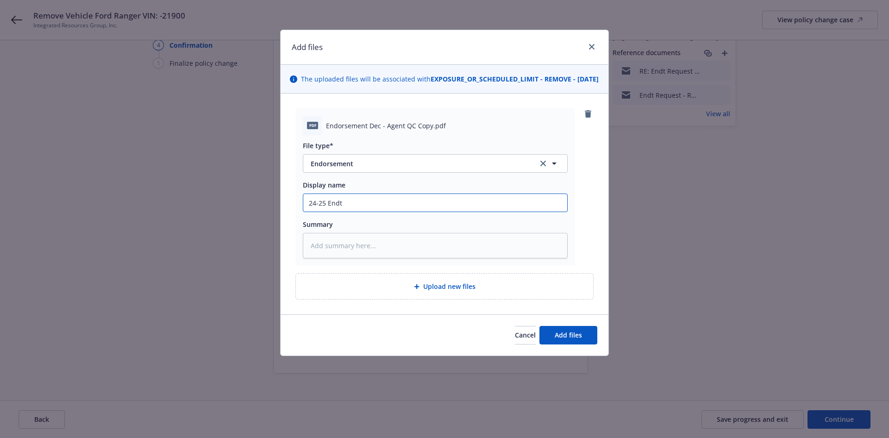
type textarea "x"
type input "24-25 Endt"
type textarea "x"
type input "24-25 Endt A"
type textarea "x"
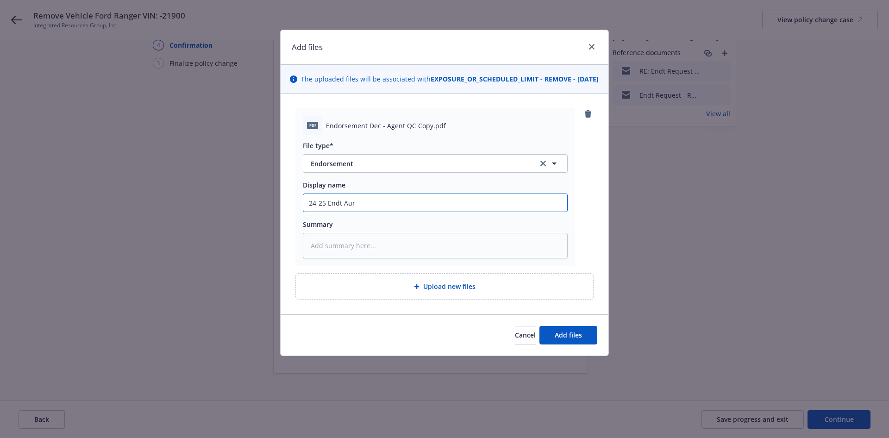
type input "24-25 Endt Aurt"
type textarea "x"
type input "24-25 Endt Aur"
type textarea "x"
type input "24-25 Endt Au"
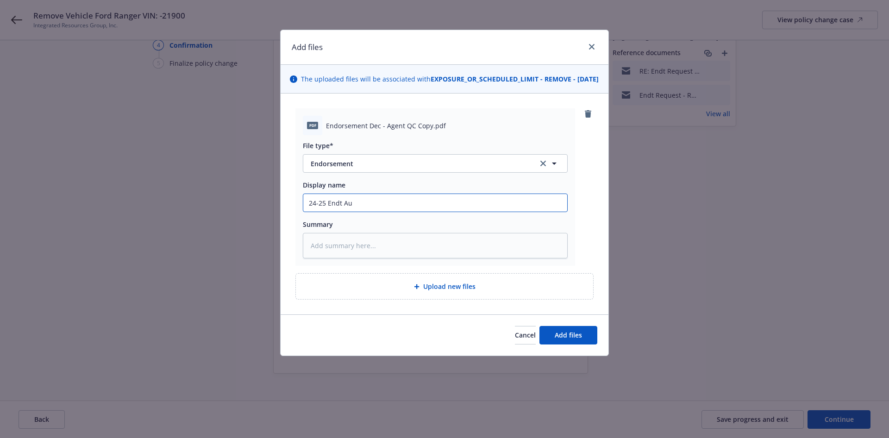
type textarea "x"
type input "24-25 Endt Aut"
type textarea "x"
type input "24-25 Endt Auto"
type textarea "x"
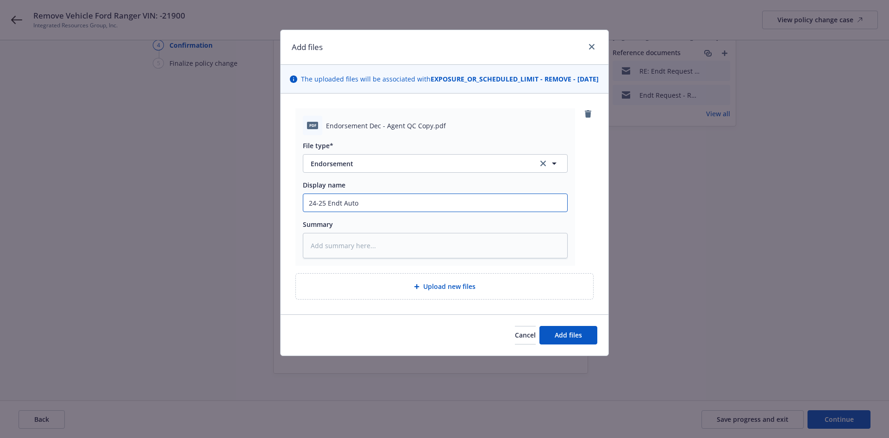
type input "24-25 Endt Auto"
type textarea "x"
type input "24-25 Endt Auto C"
type textarea "x"
type input "24-25 Endt Auto CN"
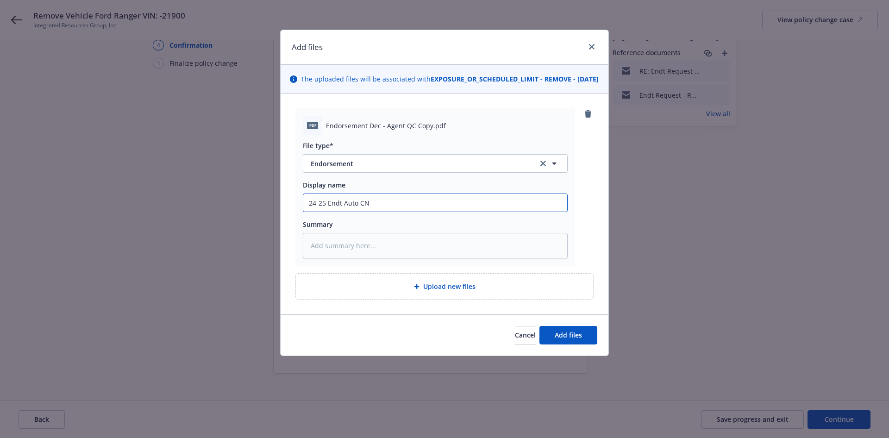
type textarea "x"
type input "24-25 Endt Auto CNA"
type textarea "x"
type input "24-25 Endt Auto CNA"
type textarea "x"
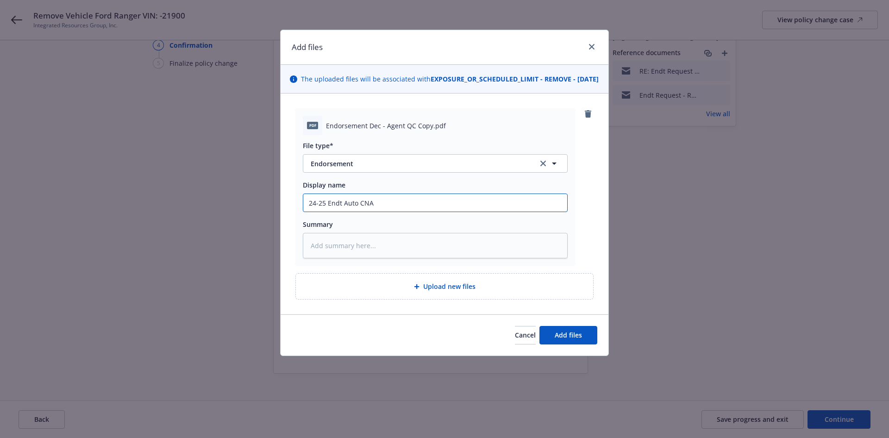
type input "24-25 Endt Auto CNA -"
type textarea "x"
type input "24-25 Endt Auto CNA -"
type textarea "x"
type input "24-25 Endt Auto CNA - R"
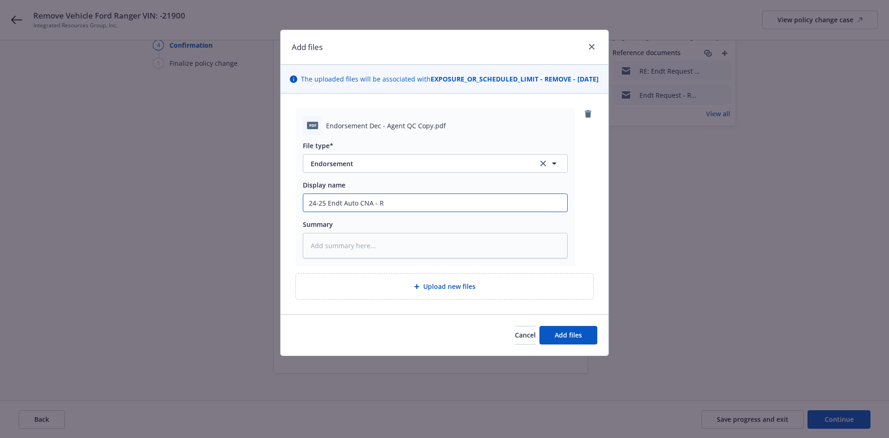
type textarea "x"
type input "24-25 Endt Auto CNA - Re"
type textarea "x"
type input "24-25 Endt Auto CNA - Rem"
type textarea "x"
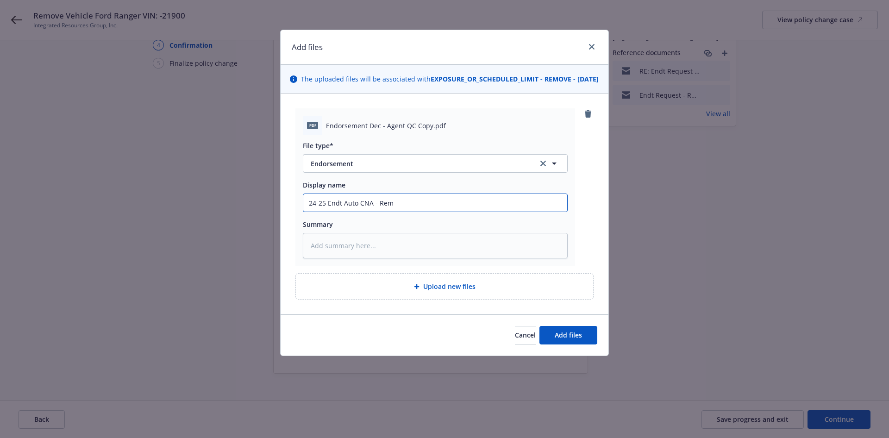
type input "24-25 Endt Auto CNA - Remo"
type textarea "x"
type input "24-25 Endt Auto CNA - Remov"
type textarea "x"
type input "24-25 Endt Auto CNA - Remove"
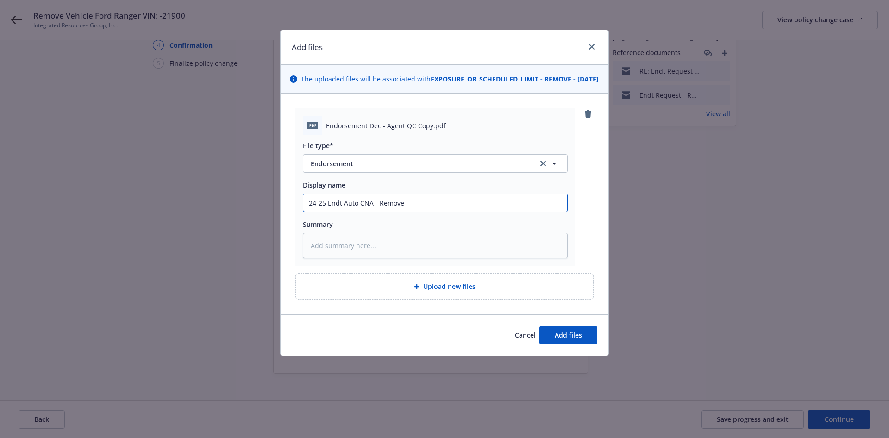
type textarea "x"
type input "24-25 Endt Auto CNA - Remove"
type textarea "x"
type input "24-25 Endt Auto CNA - Remove V"
type textarea "x"
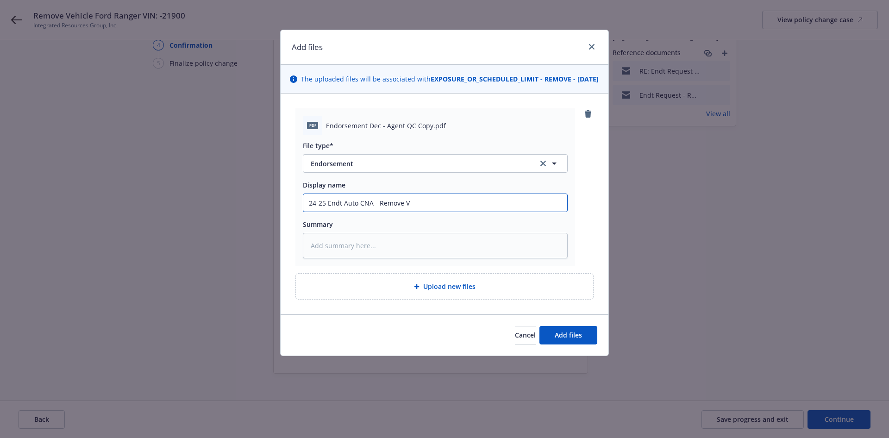
type input "24-25 Endt Auto CNA - Remove Vi"
type textarea "x"
type input "24-25 Endt Auto CNA - Remove Vin"
type textarea "x"
type input "24-25 Endt Auto CNA - Remove Vin"
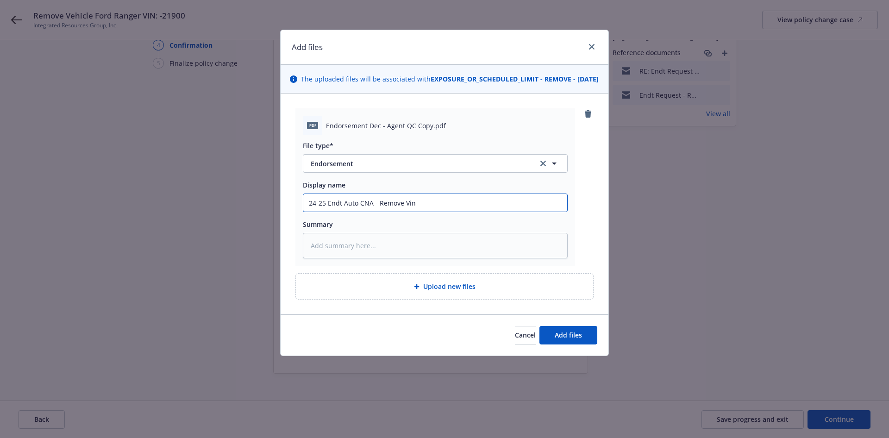
type textarea "x"
type input "24-25 Endt Auto CNA - Remove Vin 1"
type textarea "x"
type input "24-25 Endt Auto CNA - Remove Vin 19"
type textarea "x"
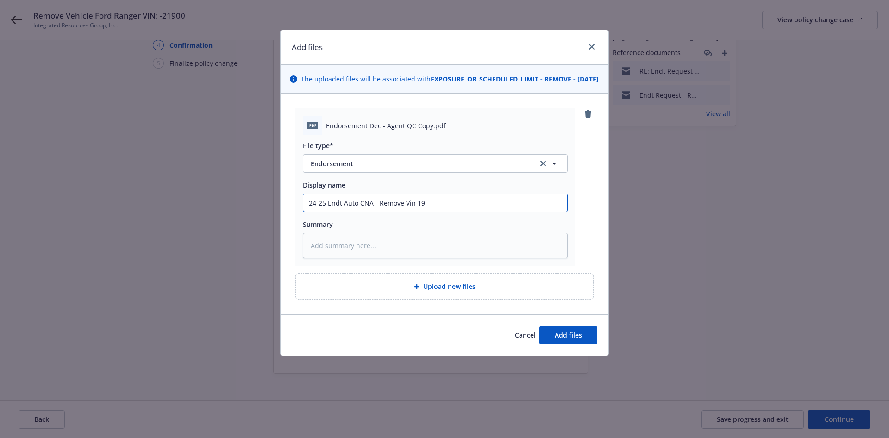
type input "24-25 Endt Auto CNA - Remove Vin 190"
type textarea "x"
type input "24-25 Endt Auto CNA - Remove Vin 1900"
type textarea "x"
type input "24-25 Endt Auto CNA - Remove Vin 1900"
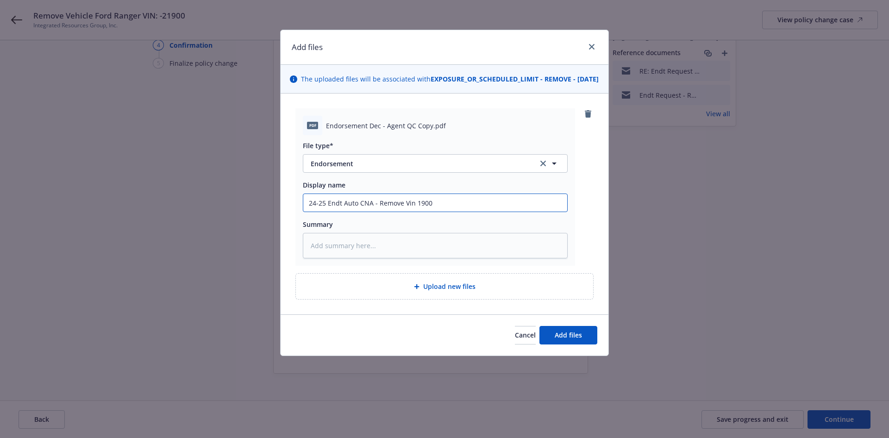
type textarea "x"
type input "24-25 Endt Auto CNA - Remove Vin 1900 -"
type textarea "x"
type input "24-25 Endt Auto CNA - Remove Vin 1900 -"
type textarea "x"
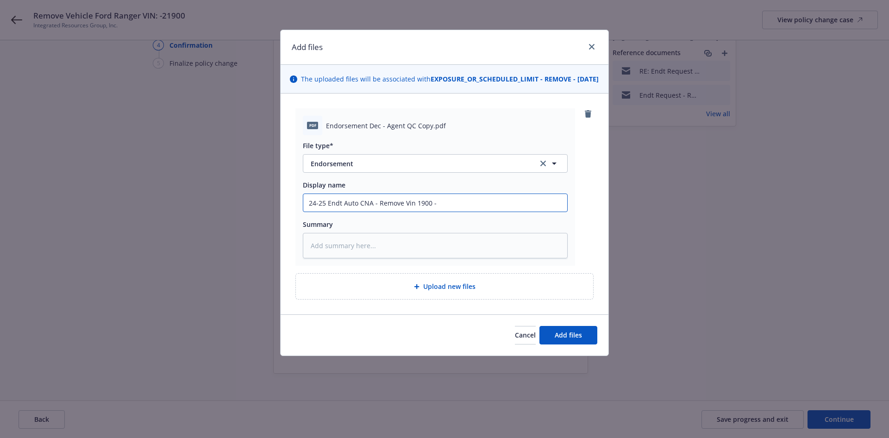
type input "24-25 Endt Auto CNA - Remove Vin 1900 - R"
type textarea "x"
type input "24-25 Endt Auto CNA - Remove Vin 1900 - RP"
type textarea "x"
type input "24-25 Endt Auto CNA - Remove Vin 1900 - RP"
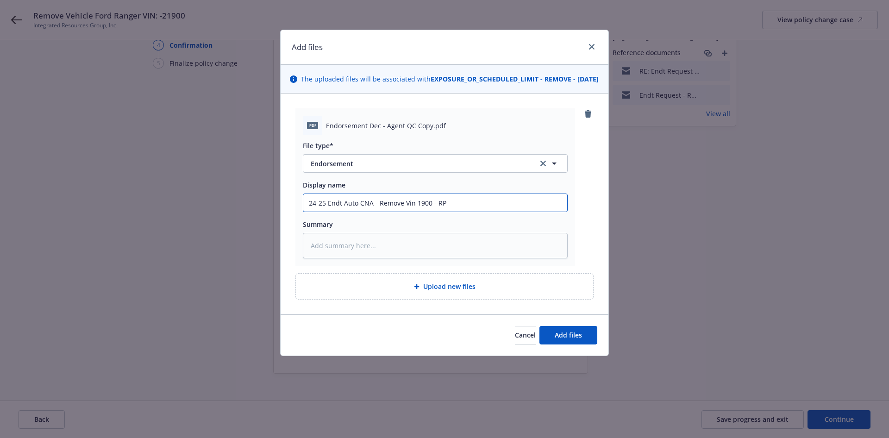
paste input "-$1,420"
type textarea "x"
type input "24-25 Endt Auto CNA - Remove Vin 1900 - RP -$1,420"
click at [586, 345] on button "Add files" at bounding box center [569, 335] width 58 height 19
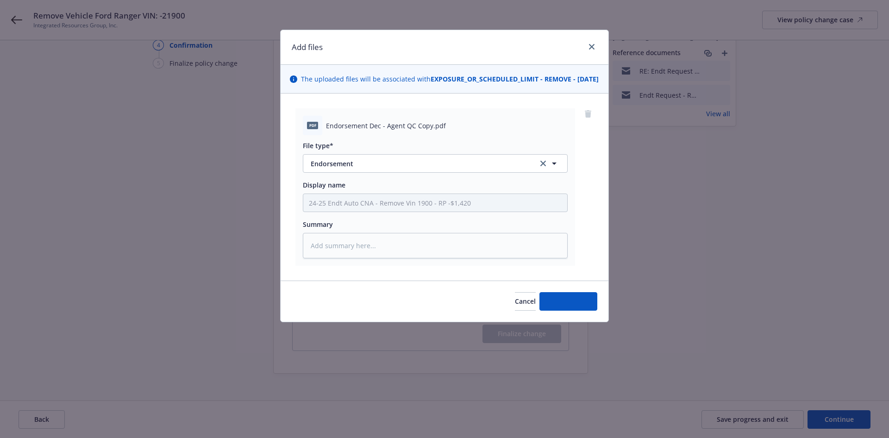
type textarea "x"
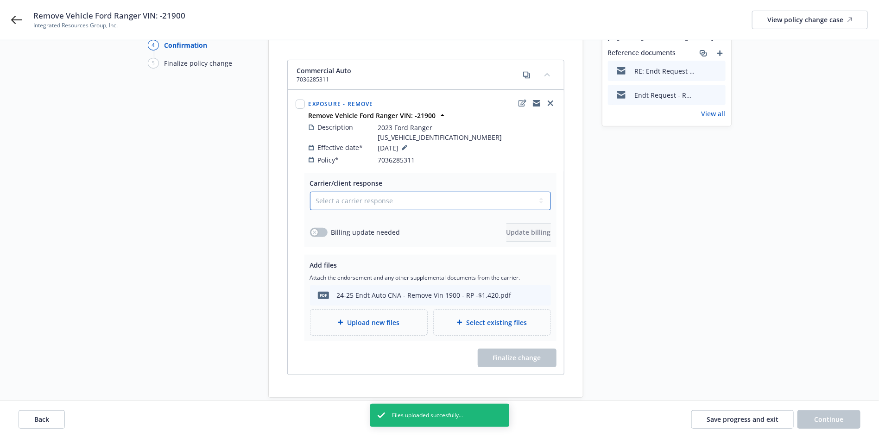
click at [346, 193] on select "Select a carrier response Accepted Accepted with revision No endorsement needed…" at bounding box center [430, 201] width 241 height 19
select select "ACCEPTED"
click at [310, 192] on select "Select a carrier response Accepted Accepted with revision No endorsement needed…" at bounding box center [430, 201] width 241 height 19
click at [318, 228] on button "button" at bounding box center [319, 232] width 18 height 9
click at [506, 228] on span "Update billing" at bounding box center [528, 232] width 44 height 9
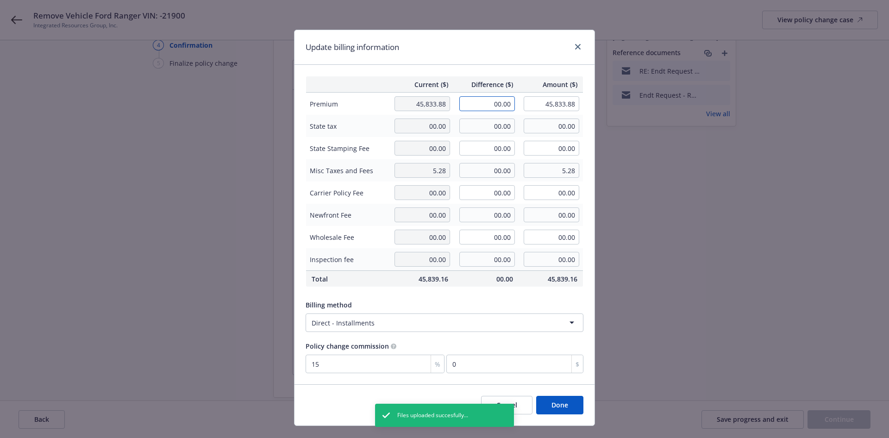
drag, startPoint x: 484, startPoint y: 106, endPoint x: 565, endPoint y: 106, distance: 81.1
click at [565, 106] on tr "Premium 45,833.88 00.00 45,833.88" at bounding box center [444, 104] width 277 height 23
paste input "-$1,42"
type input "-1,420.00"
type input "44,413.88"
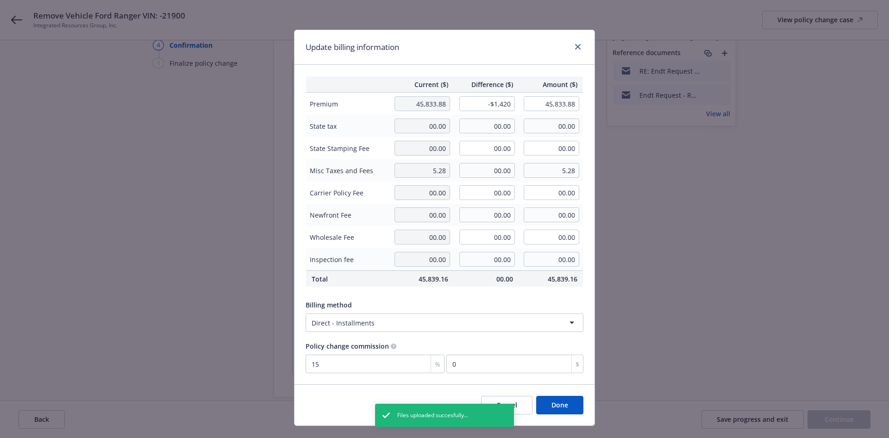
type input "-213"
click at [517, 39] on div "Update billing information" at bounding box center [445, 47] width 300 height 35
click at [571, 405] on button "Done" at bounding box center [559, 405] width 47 height 19
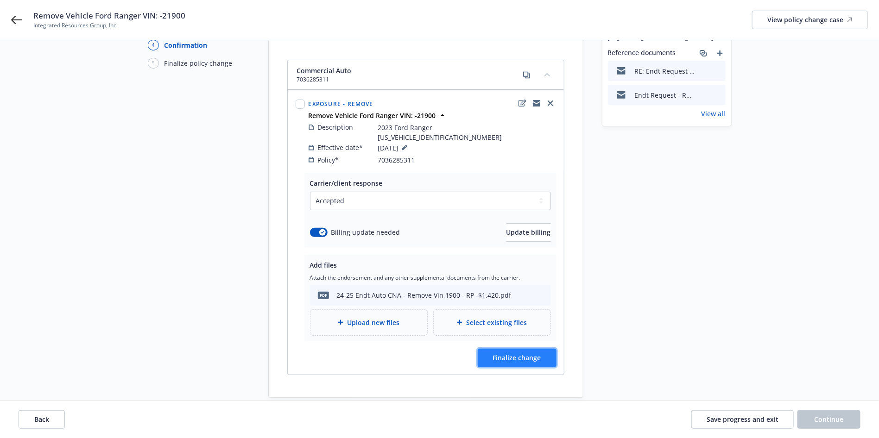
click at [527, 355] on button "Finalize change" at bounding box center [517, 358] width 79 height 19
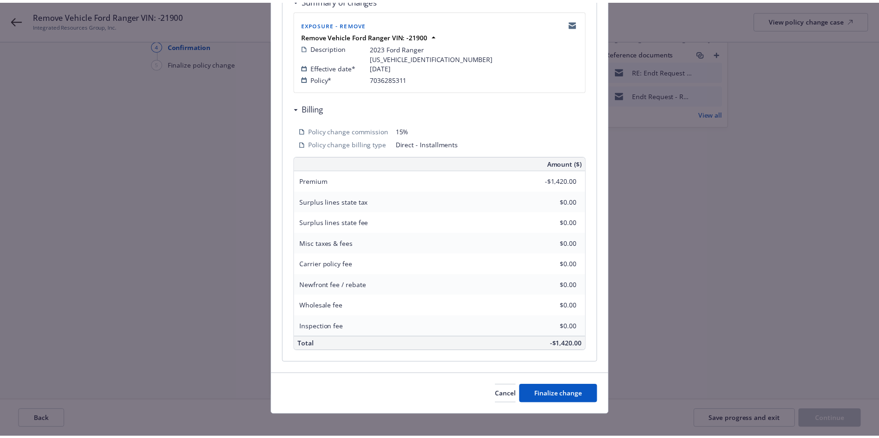
scroll to position [198, 0]
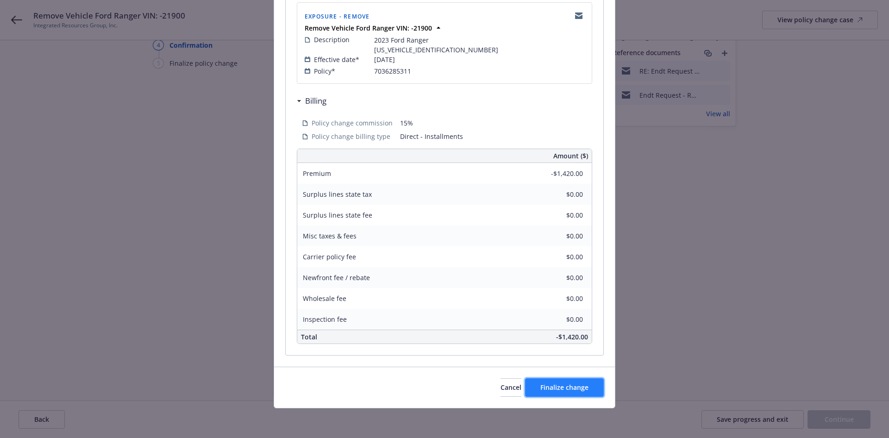
click at [585, 390] on button "Finalize change" at bounding box center [564, 387] width 79 height 19
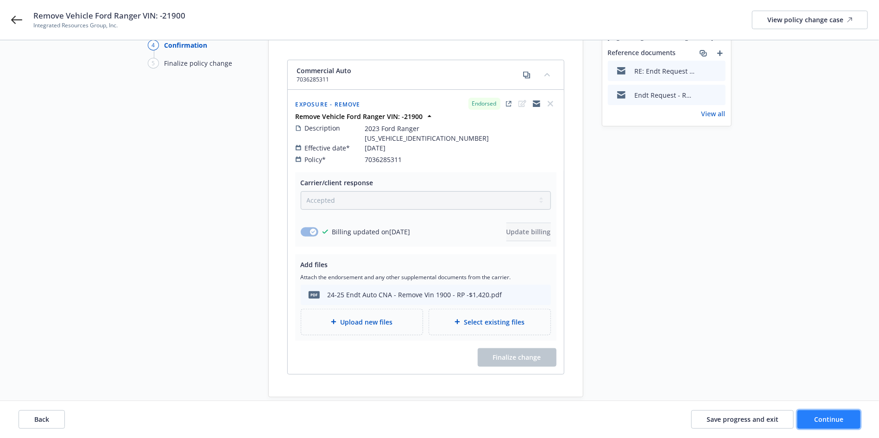
click at [843, 420] on span "Continue" at bounding box center [828, 419] width 29 height 9
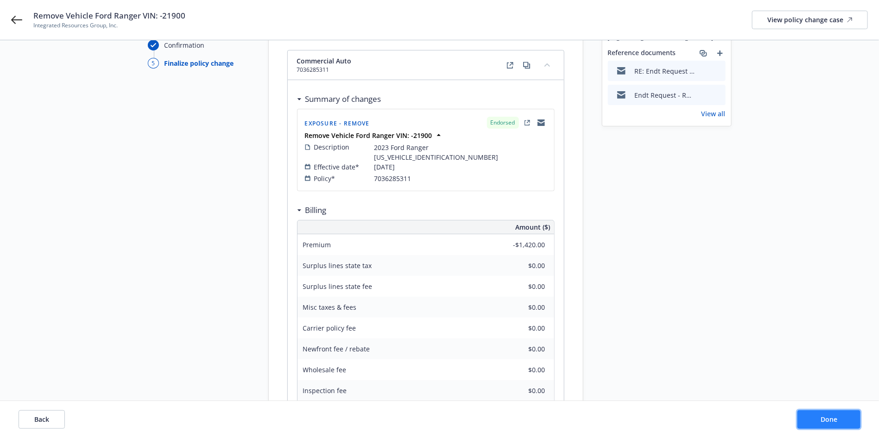
click at [815, 421] on button "Done" at bounding box center [828, 419] width 63 height 19
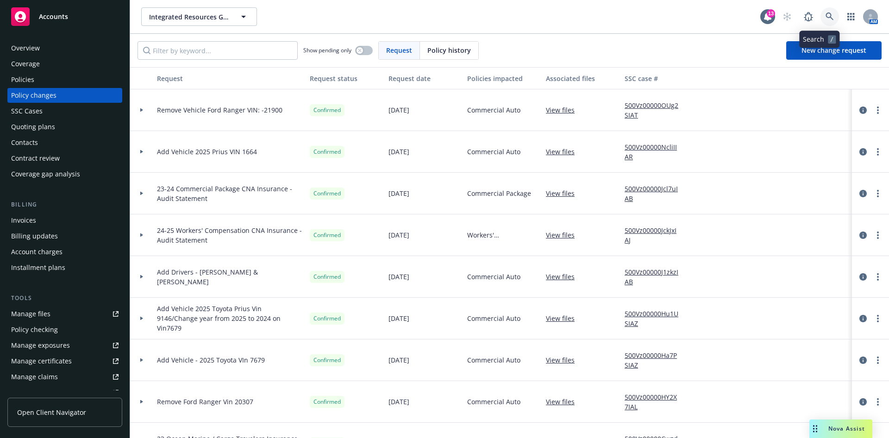
click at [826, 16] on icon at bounding box center [830, 17] width 8 height 8
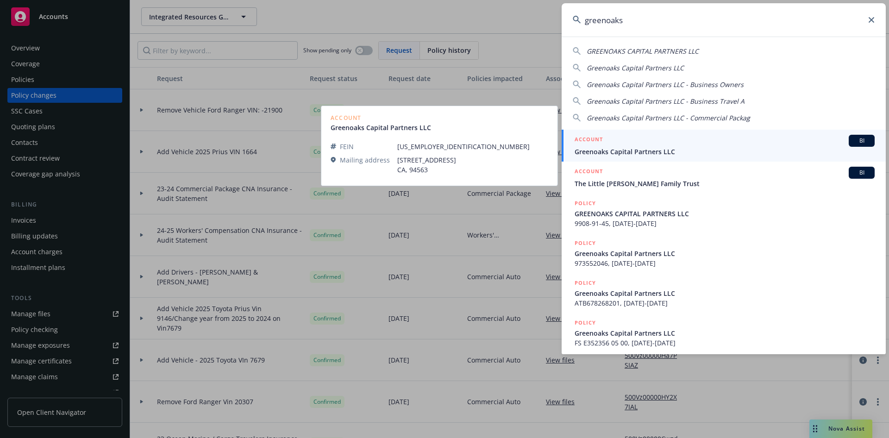
type input "greenoaks"
click at [659, 147] on span "Greenoaks Capital Partners LLC" at bounding box center [725, 152] width 300 height 10
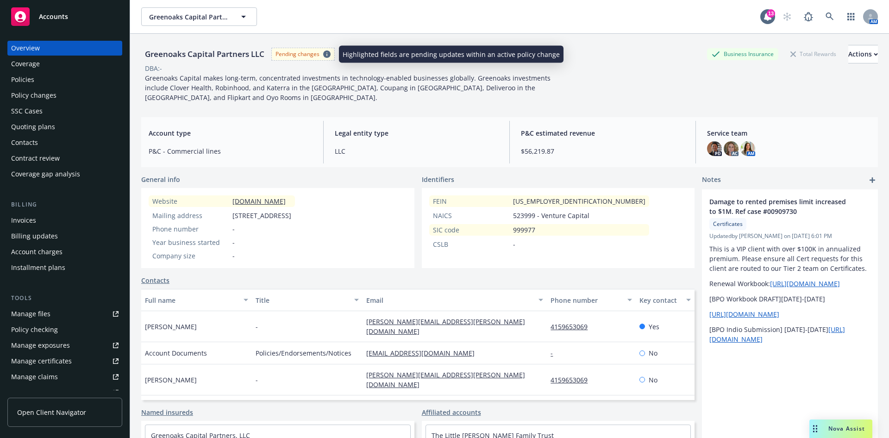
click at [327, 55] on icon at bounding box center [326, 53] width 7 height 7
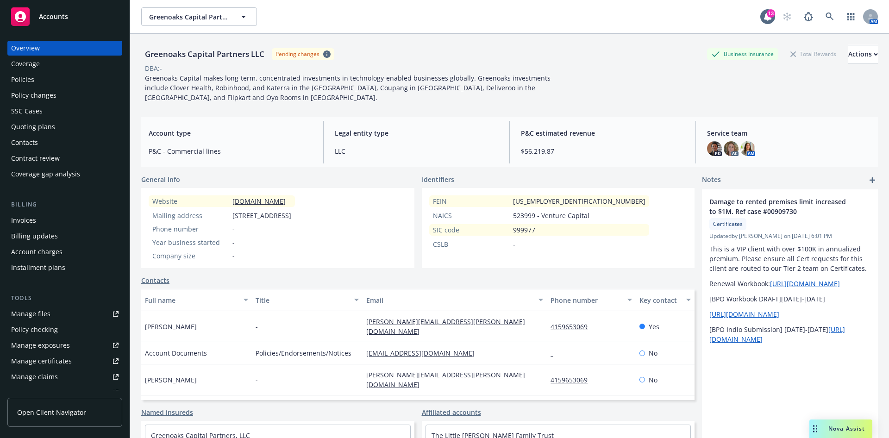
click at [43, 99] on div "Policy changes" at bounding box center [33, 95] width 45 height 15
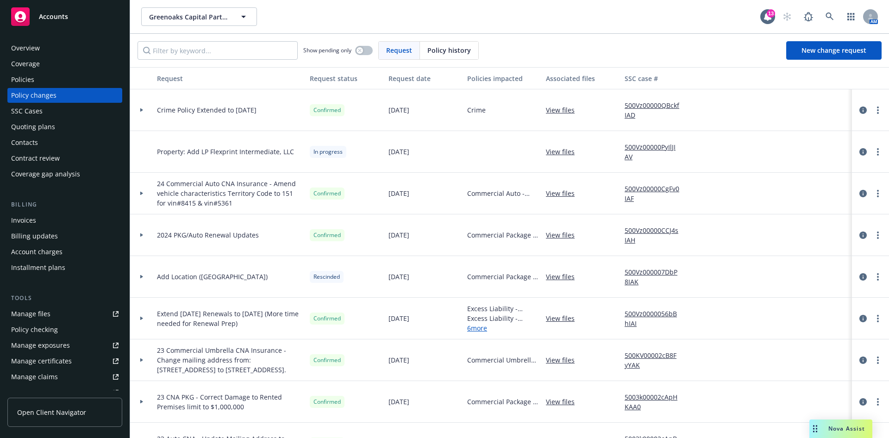
click at [69, 50] on div "Overview" at bounding box center [64, 48] width 107 height 15
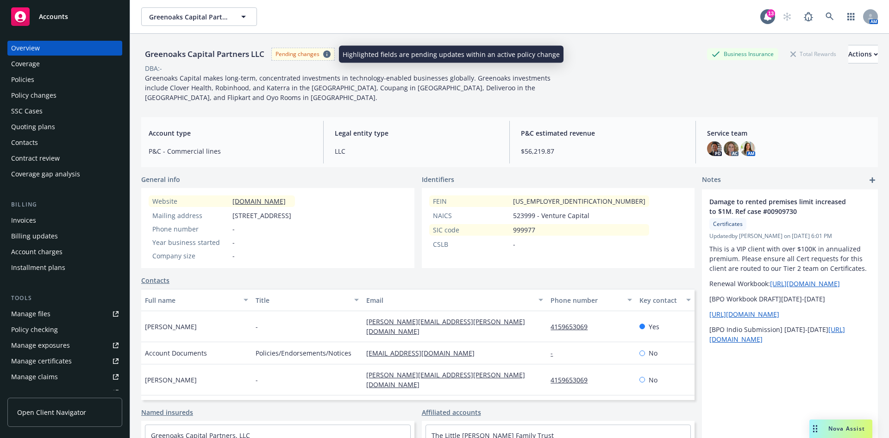
click at [322, 51] on div "Pending changes" at bounding box center [303, 54] width 63 height 12
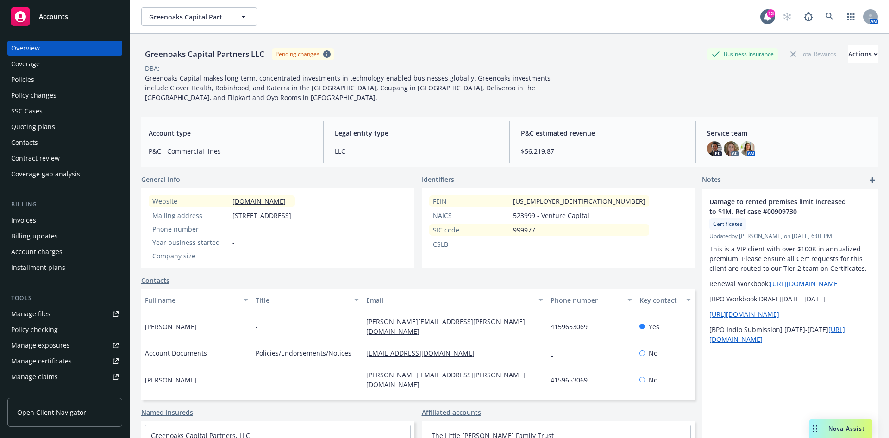
click at [68, 92] on div "Policy changes" at bounding box center [64, 95] width 107 height 15
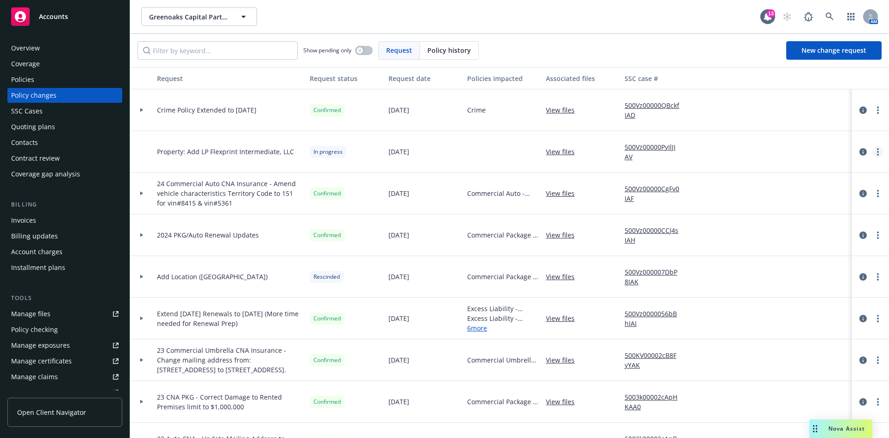
click at [873, 151] on link "more" at bounding box center [878, 151] width 11 height 11
click at [759, 228] on link "Resume workflow" at bounding box center [783, 226] width 159 height 19
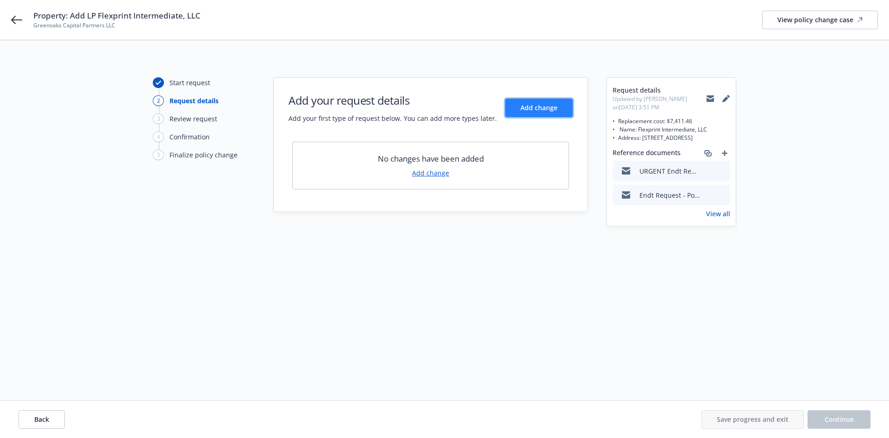
click at [559, 112] on button "Add change" at bounding box center [539, 108] width 68 height 19
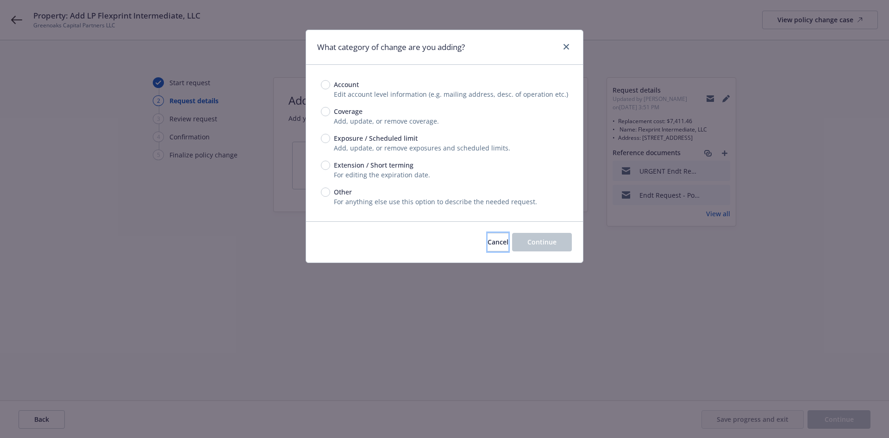
click at [488, 248] on button "Cancel" at bounding box center [498, 242] width 21 height 19
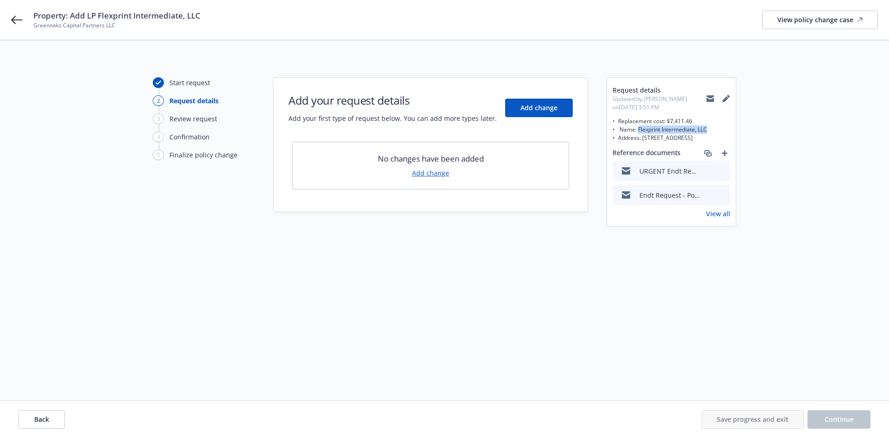
drag, startPoint x: 639, startPoint y: 128, endPoint x: 711, endPoint y: 127, distance: 72.3
click at [711, 127] on span "• Replacement cost: $7,411.46 • Name: Flexprint Intermediate, LLC • Address: [S…" at bounding box center [672, 129] width 118 height 25
copy span "Flexprint Intermediate, LLC"
click at [541, 105] on span "Add change" at bounding box center [539, 107] width 37 height 9
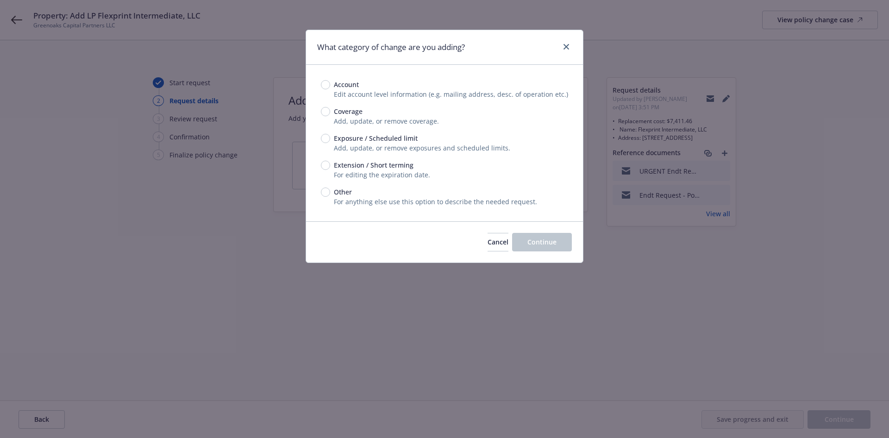
click at [336, 191] on span "Other" at bounding box center [343, 192] width 18 height 10
click at [330, 191] on input "Other" at bounding box center [325, 192] width 9 height 9
radio input "true"
click at [541, 239] on button "Continue" at bounding box center [542, 242] width 60 height 19
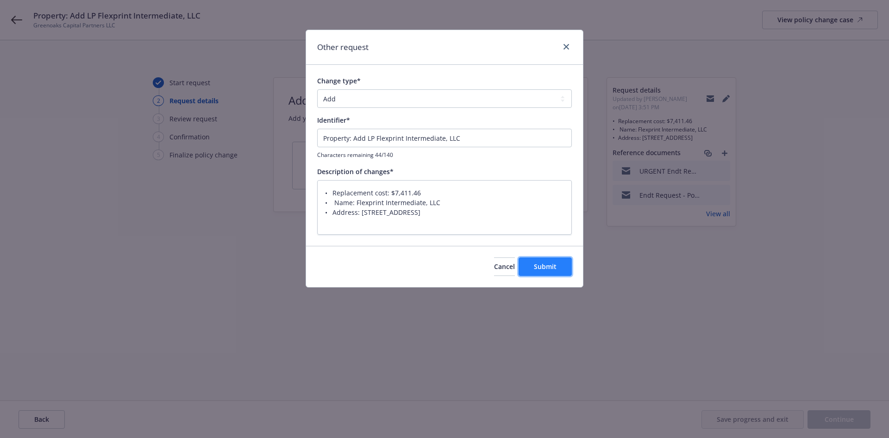
click at [536, 269] on span "Submit" at bounding box center [545, 266] width 23 height 9
type textarea "x"
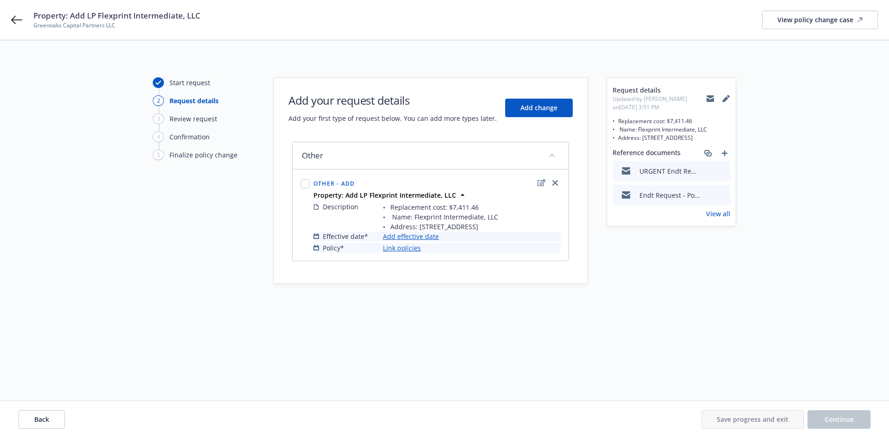
click at [424, 237] on link "Add effective date" at bounding box center [411, 237] width 56 height 10
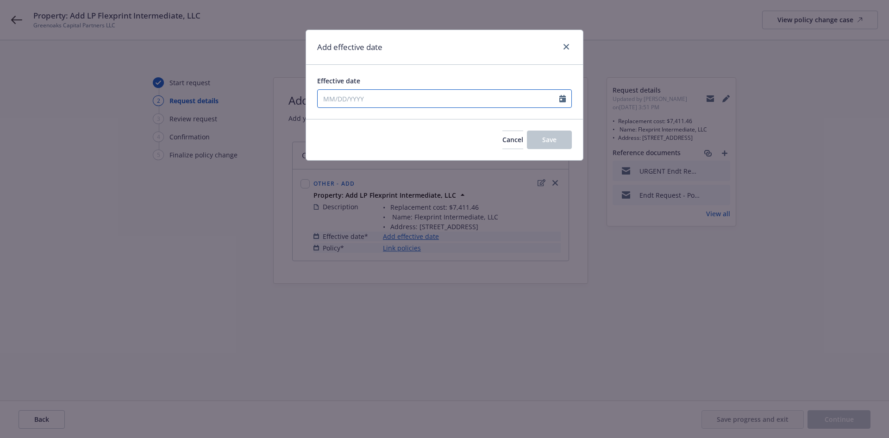
click at [564, 100] on icon "Calendar" at bounding box center [563, 98] width 6 height 7
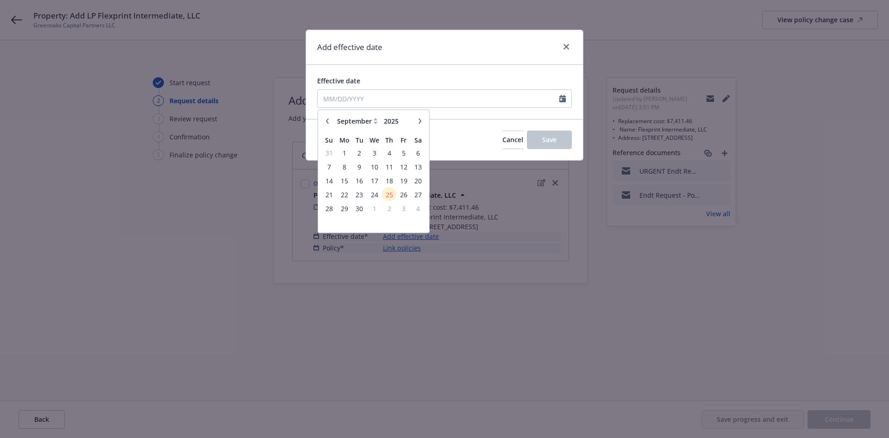
click at [324, 124] on button "button" at bounding box center [327, 120] width 11 height 11
select select "8"
click at [377, 153] on span "30" at bounding box center [374, 153] width 13 height 12
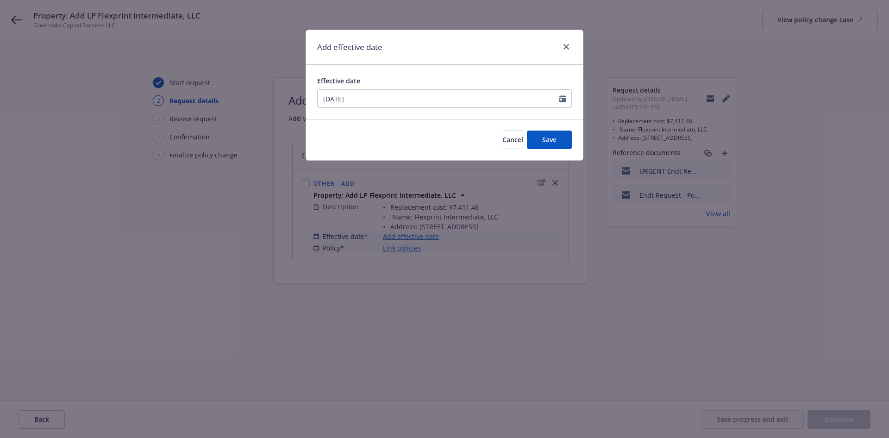
type input "[DATE]"
click at [562, 140] on button "Save" at bounding box center [549, 140] width 45 height 19
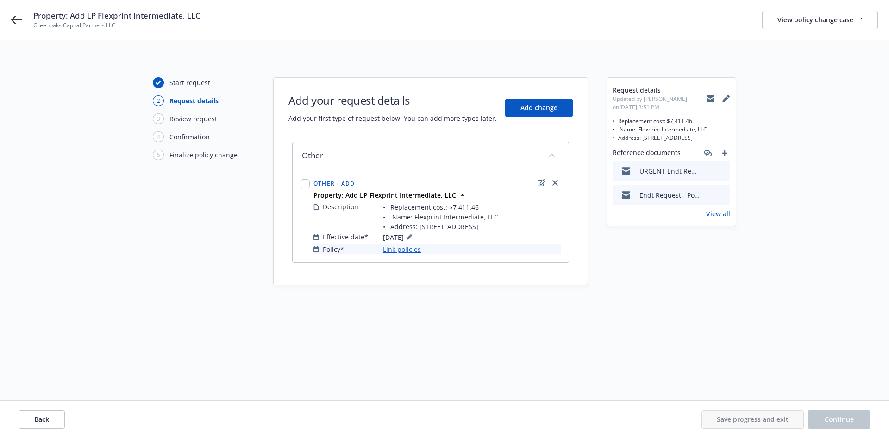
click at [404, 251] on link "Link policies" at bounding box center [402, 250] width 38 height 10
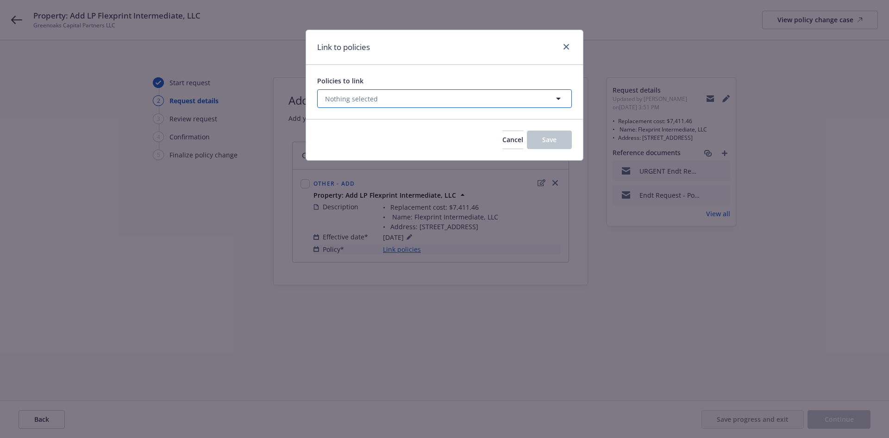
click at [403, 102] on button "Nothing selected" at bounding box center [444, 98] width 255 height 19
select select "ACTIVE"
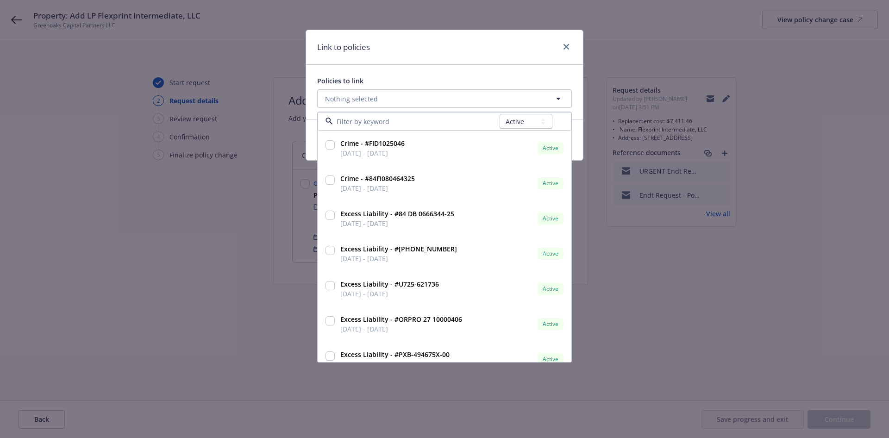
type input "7040362063"
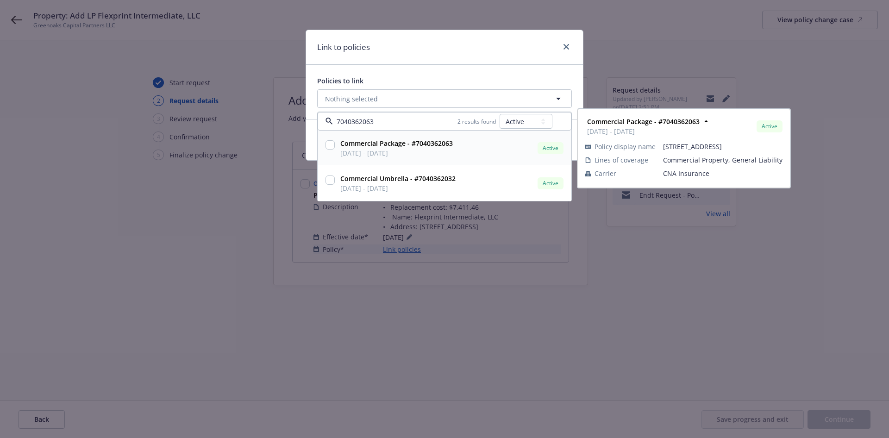
click at [333, 142] on input "checkbox" at bounding box center [330, 144] width 9 height 9
checkbox input "true"
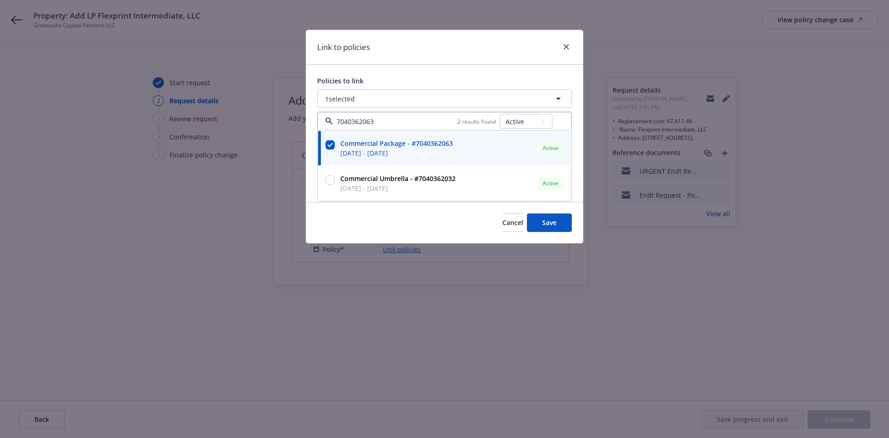
type input "7040362063"
click at [422, 83] on div "Policies to link" at bounding box center [444, 81] width 255 height 10
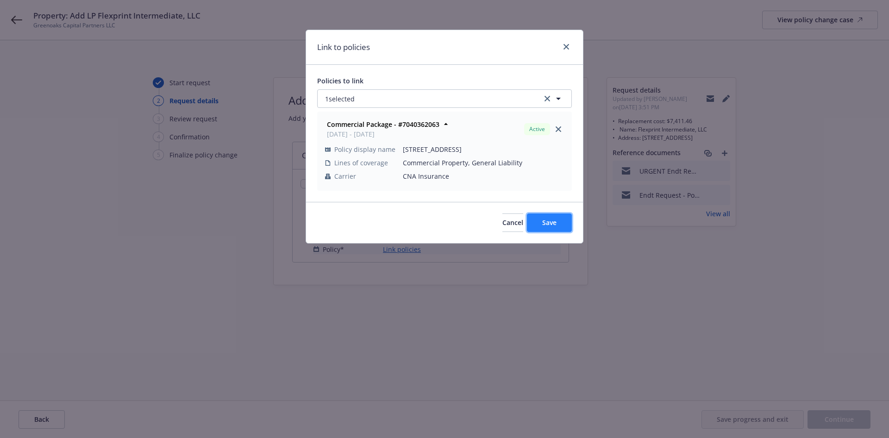
click at [554, 220] on span "Save" at bounding box center [549, 222] width 14 height 9
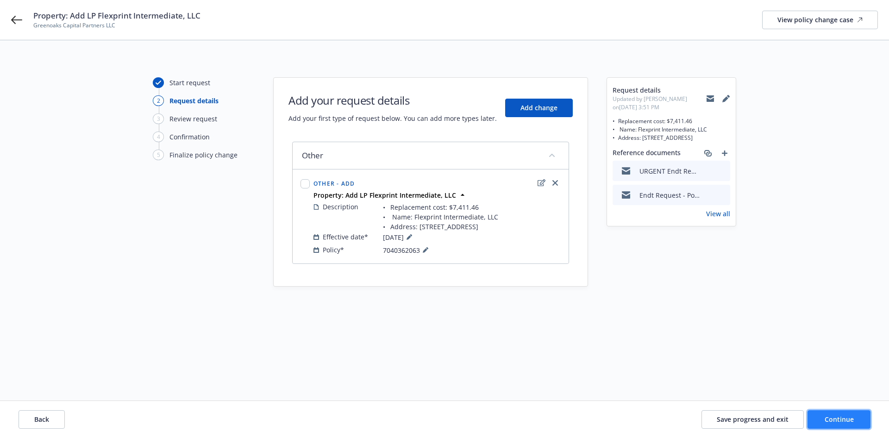
click at [834, 419] on span "Continue" at bounding box center [839, 419] width 29 height 9
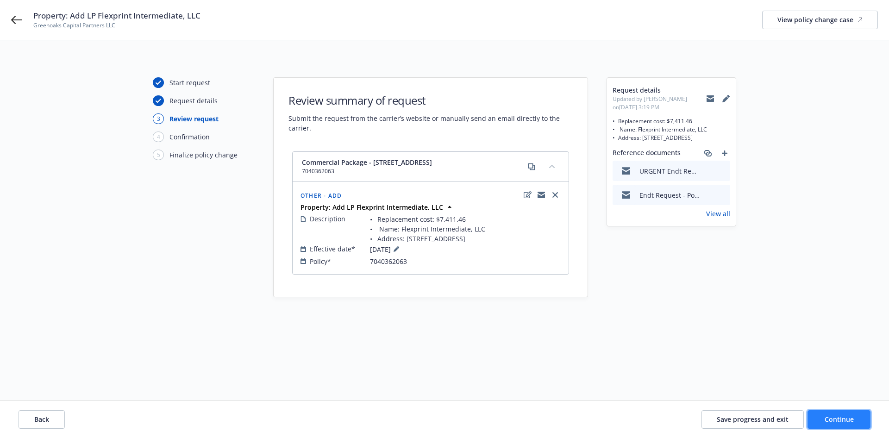
click at [825, 417] on button "Continue" at bounding box center [839, 419] width 63 height 19
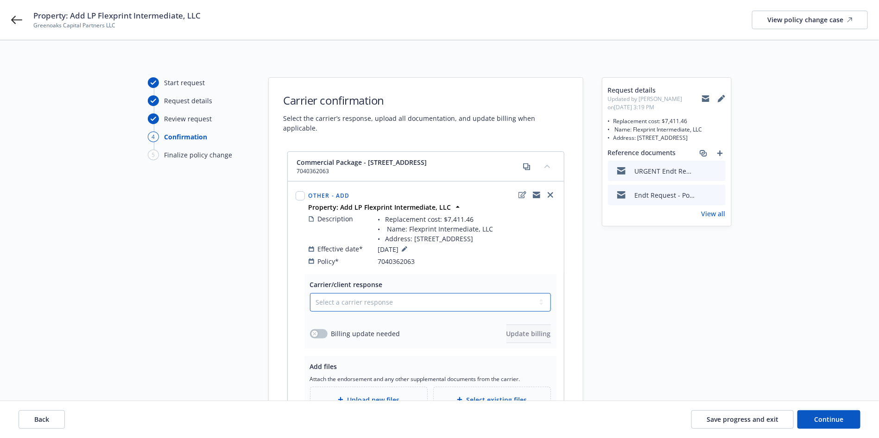
click at [408, 293] on select "Select a carrier response Accepted Accepted with revision No endorsement needed…" at bounding box center [430, 302] width 241 height 19
select select "ACCEPTED"
click at [310, 293] on select "Select a carrier response Accepted Accepted with revision No endorsement needed…" at bounding box center [430, 302] width 241 height 19
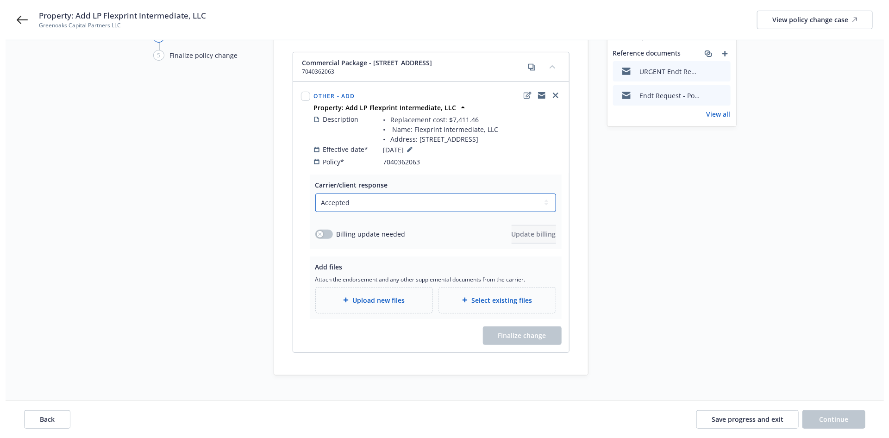
scroll to position [101, 0]
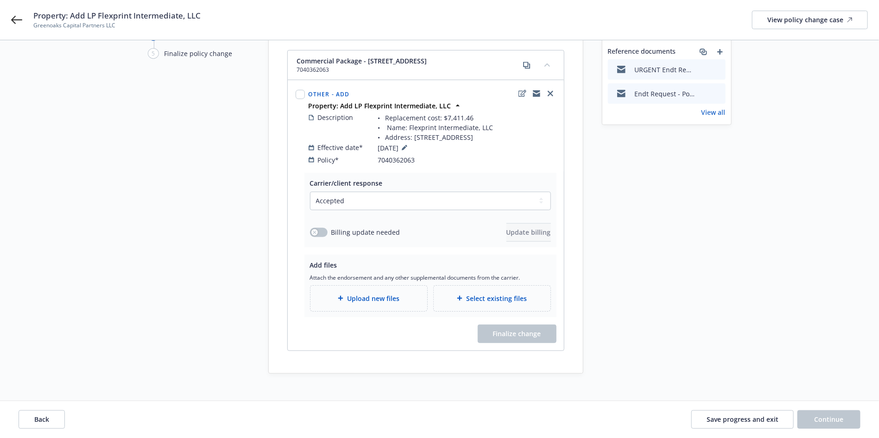
click at [381, 294] on span "Upload new files" at bounding box center [373, 299] width 52 height 10
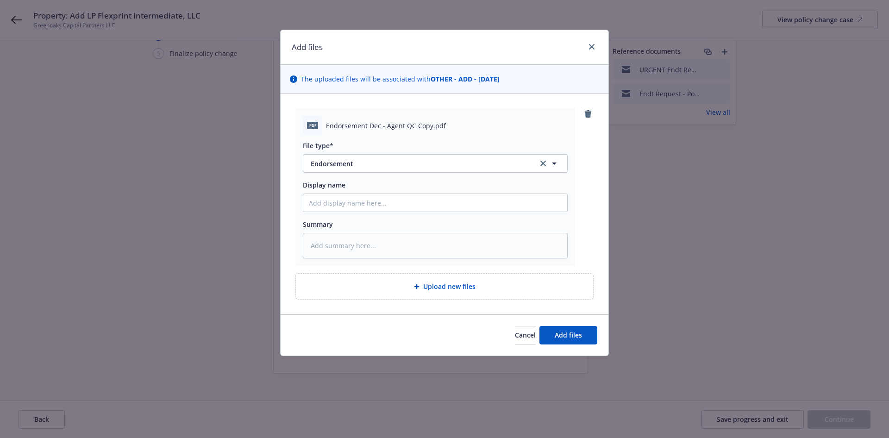
click at [483, 280] on div "Upload new files" at bounding box center [444, 286] width 297 height 25
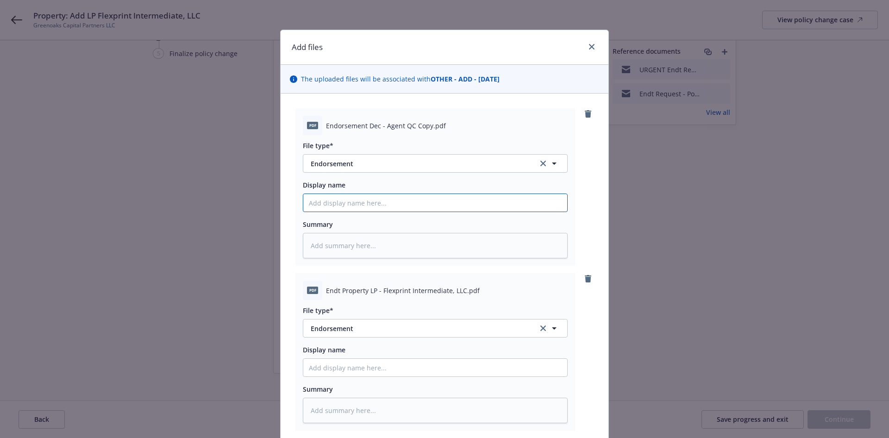
click at [354, 202] on input "Display name" at bounding box center [435, 203] width 264 height 18
type textarea "x"
type input "E"
type textarea "x"
type input "Ef"
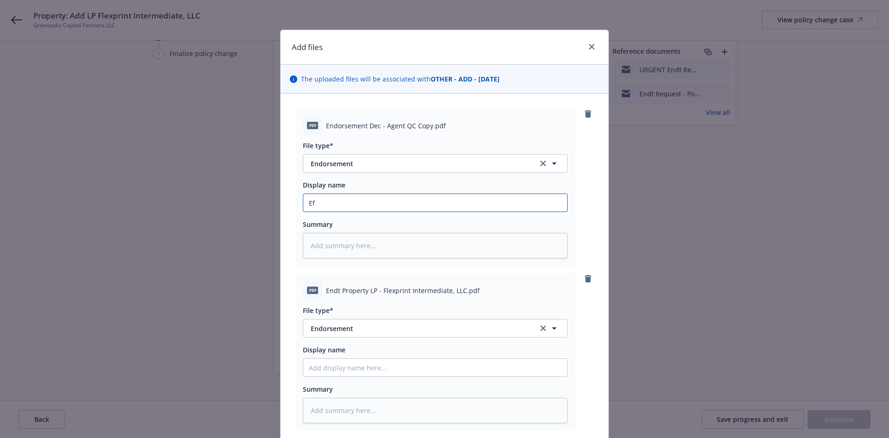
type textarea "x"
type input "Eff"
type textarea "x"
type input "Eff"
type textarea "x"
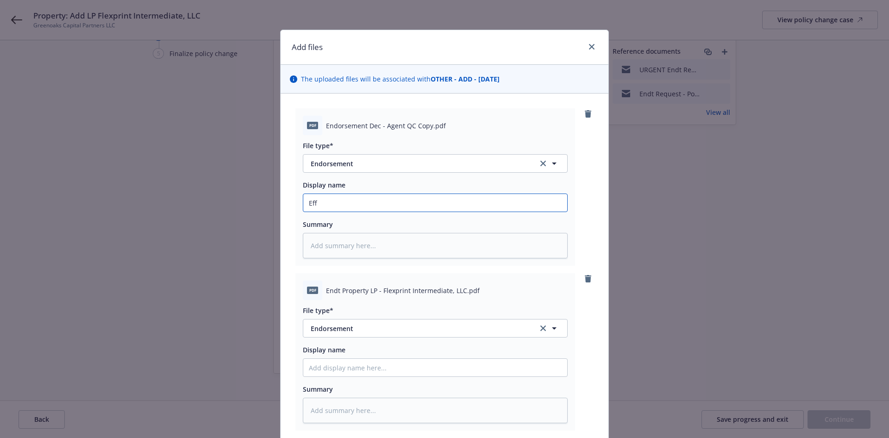
type input "Eff 7"
type textarea "x"
type input "Eff 7/"
type textarea "x"
type input "Eff 7/3"
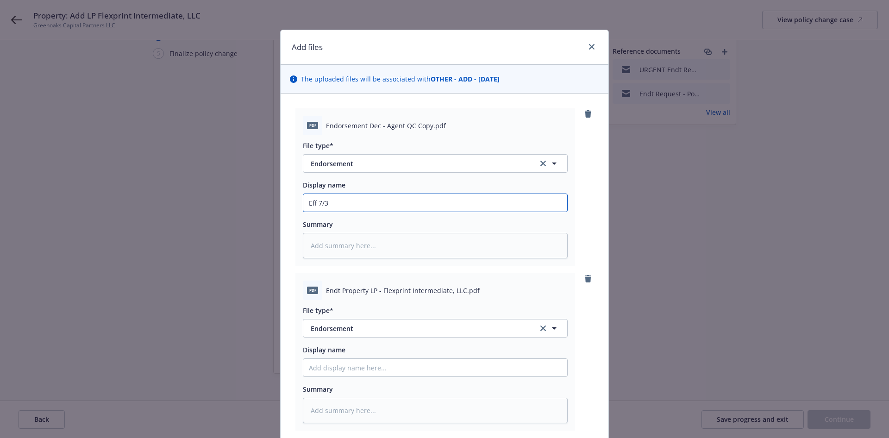
type textarea "x"
type input "Eff 7/30"
type textarea "x"
type input "Eff 7/30/"
type textarea "x"
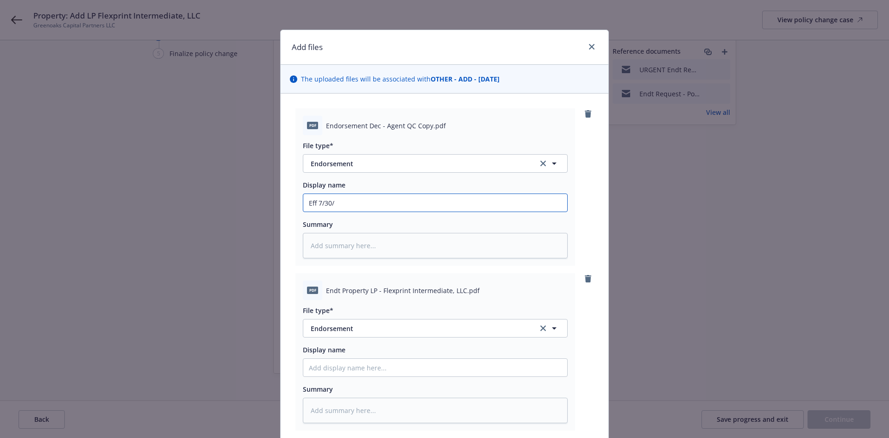
type input "Eff 7/30/2"
type textarea "x"
type input "Eff [DATE]"
type textarea "x"
type input "Eff [DATE]"
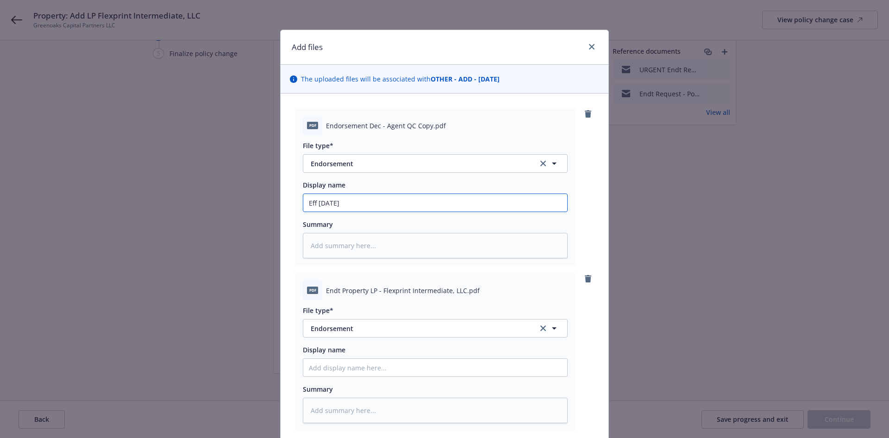
type textarea "x"
type input "Eff [DATE] E"
type textarea "x"
type input "Eff [DATE] En"
type textarea "x"
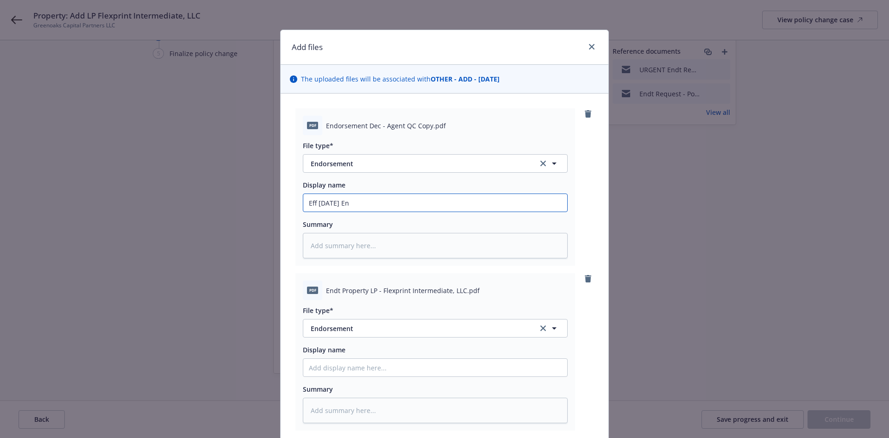
type input "Eff [DATE] End"
type textarea "x"
type input "Eff [DATE] Endt"
type textarea "x"
type input "Eff [DATE] Endt"
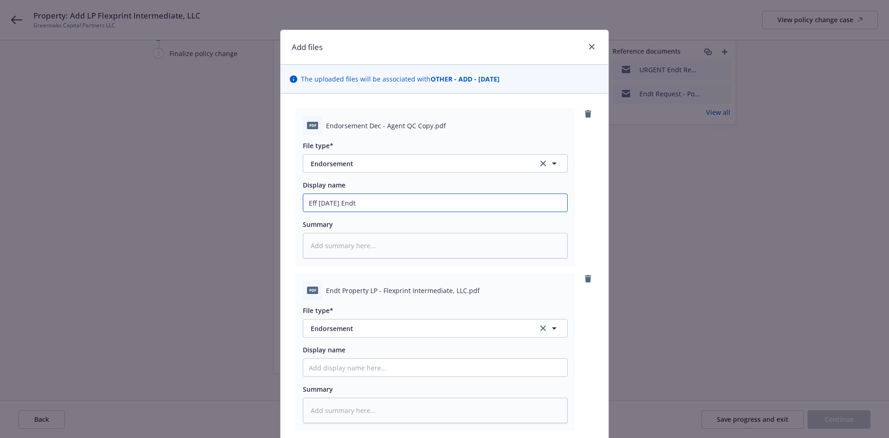
type textarea "x"
type input "Eff [DATE] Endt P"
type textarea "x"
type input "Eff [DATE] Endt Pr"
type textarea "x"
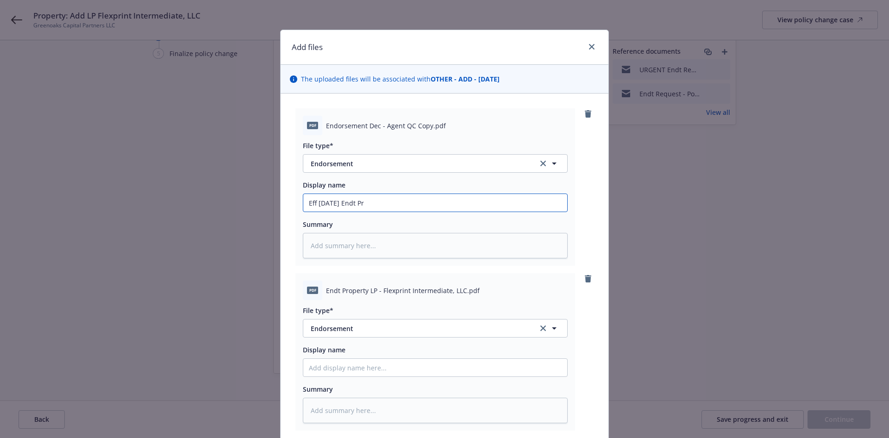
type input "Eff [DATE] Endt Pro"
type textarea "x"
type input "Eff [DATE] Endt Prope"
type textarea "x"
type input "Eff [DATE] Endt Proper"
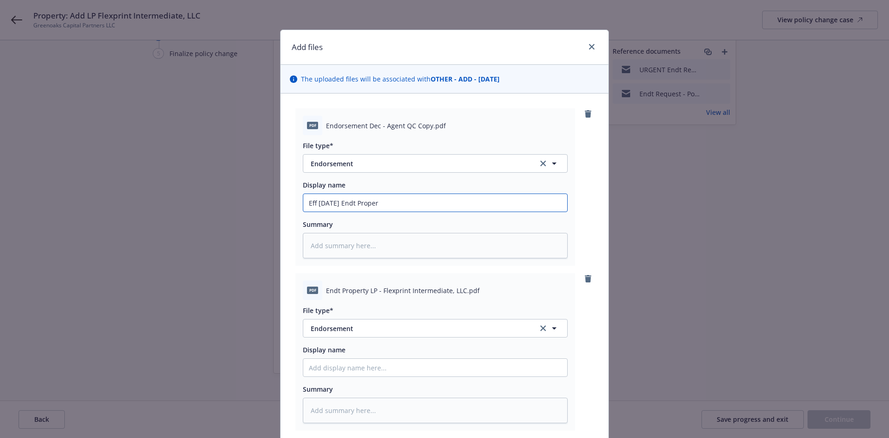
type textarea "x"
type input "Eff [DATE] Endt Propert"
type textarea "x"
type input "Eff [DATE] Endt Property"
type textarea "x"
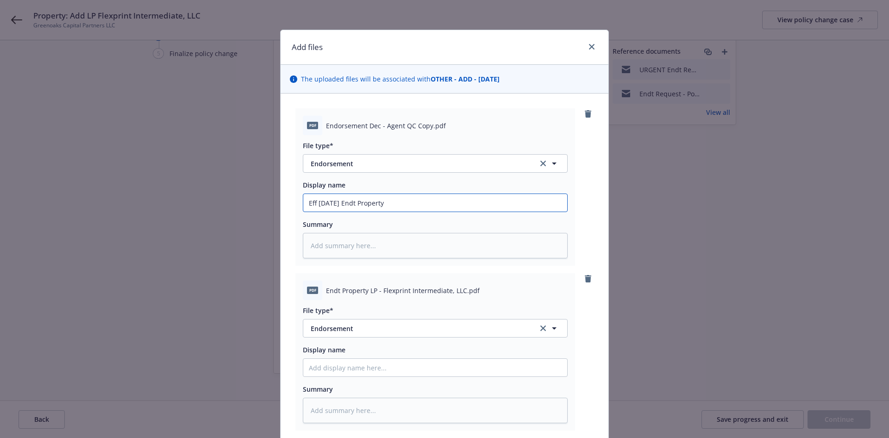
type input "Eff [DATE] Endt Property C"
type textarea "x"
type input "Eff [DATE] Endt Property CN"
type textarea "x"
type input "Eff [DATE] Endt Property CNA"
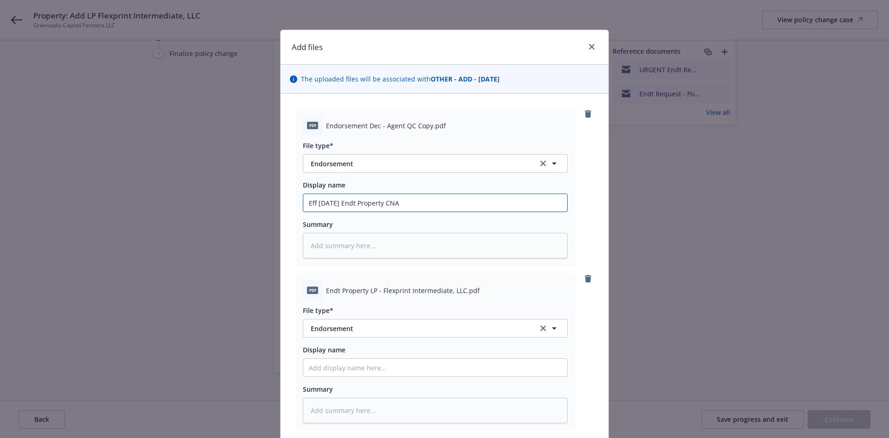
type textarea "x"
type input "Eff [DATE] Endt Property CNA -"
type textarea "x"
type input "Eff [DATE] Endt Property CNA - A"
type textarea "x"
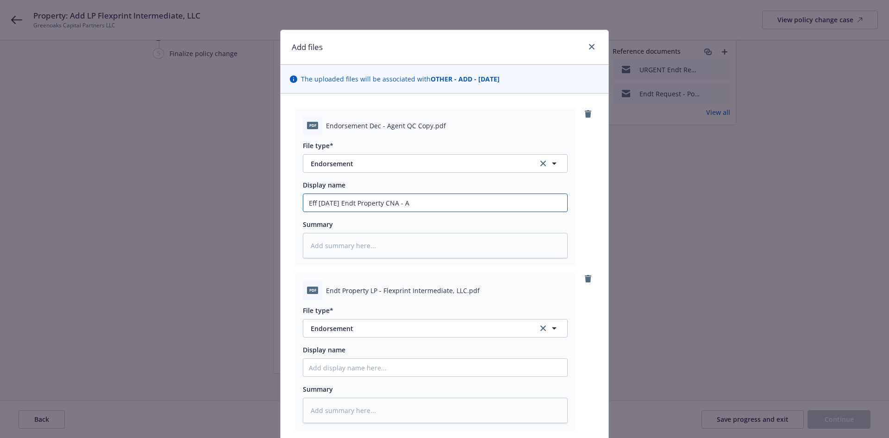
type input "Eff [DATE] Endt Property CNA - Ad"
type textarea "x"
type input "Eff [DATE] Endt Property CNA - Add"
type textarea "x"
type input "Eff [DATE] Endt Property CNA - Add"
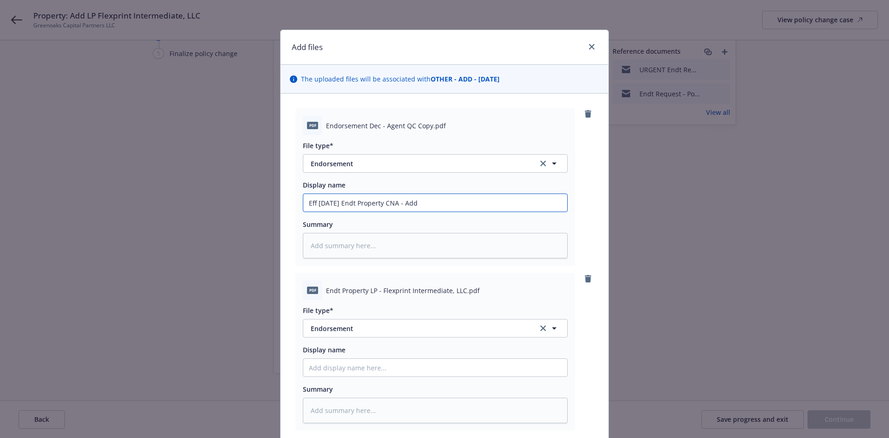
type textarea "x"
type input "Eff [DATE] Endt Property CNA - Add L"
type textarea "x"
type input "Eff [DATE] Endt Property CNA - Add LP"
type textarea "x"
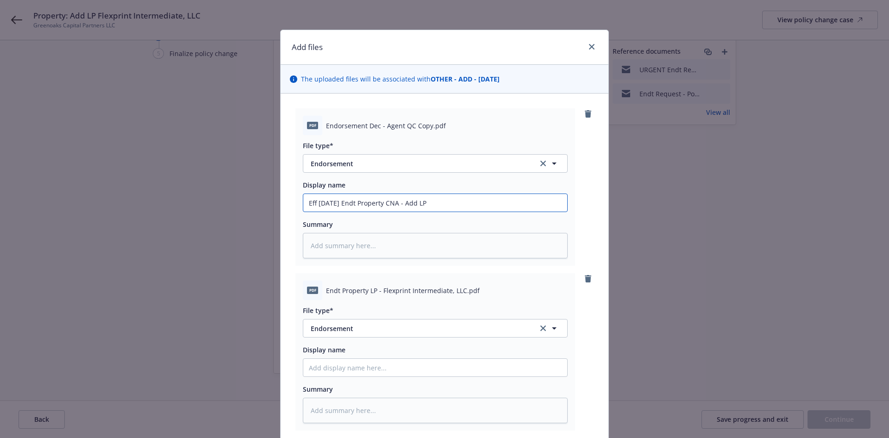
type input "Eff [DATE] Endt Property CNA - Add LP"
paste input "7040362063"
type textarea "x"
type input "Eff [DATE] Endt Property CNA - Add LP 7040362063"
type textarea "x"
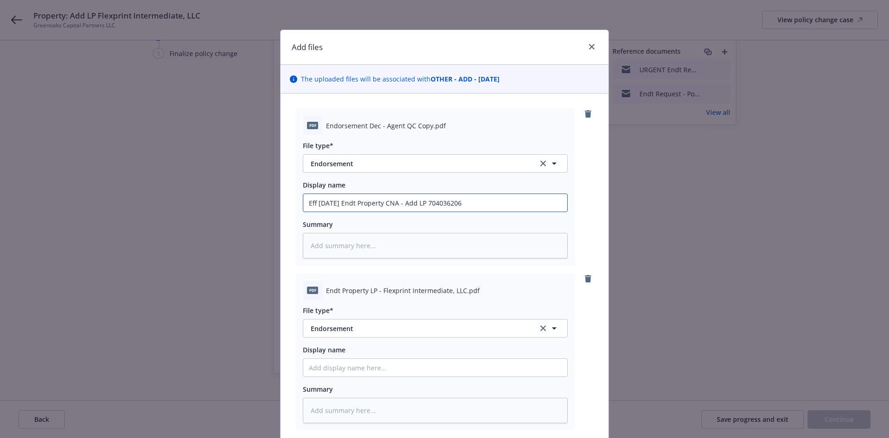
type input "Eff [DATE] Endt Property CNA - Add LP 70403620"
type textarea "x"
type input "Eff [DATE] Endt Property CNA - Add LP 7040362"
type textarea "x"
type input "Eff [DATE] Endt Property CNA - Add LP 704036"
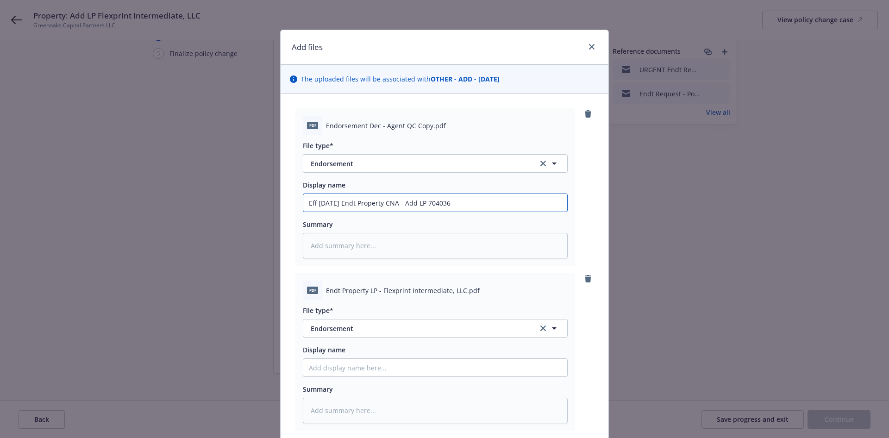
type textarea "x"
type input "Eff [DATE] Endt Property CNA - Add LP 70403"
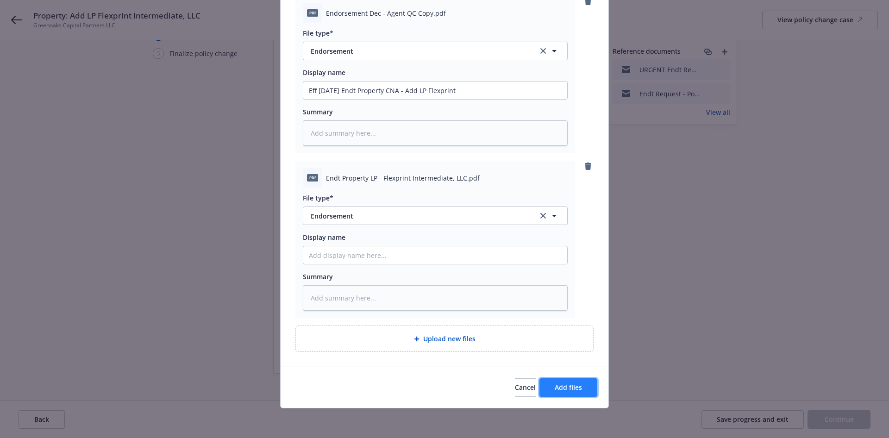
click at [576, 389] on span "Add files" at bounding box center [568, 387] width 27 height 9
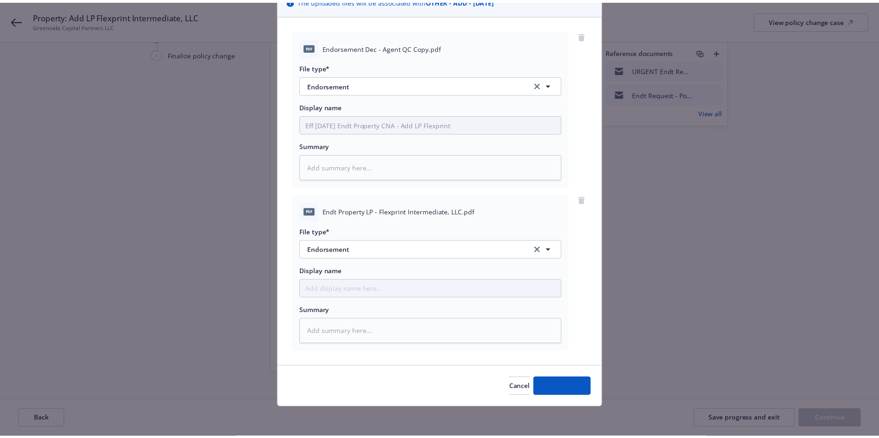
scroll to position [79, 0]
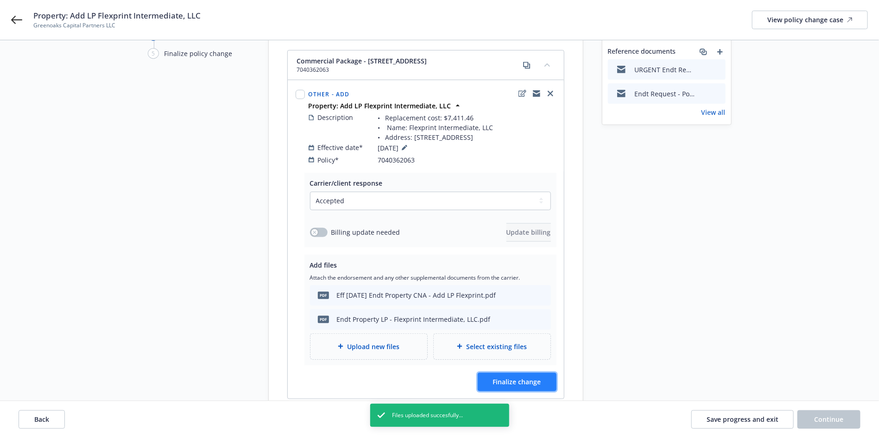
click at [534, 378] on span "Finalize change" at bounding box center [517, 382] width 48 height 9
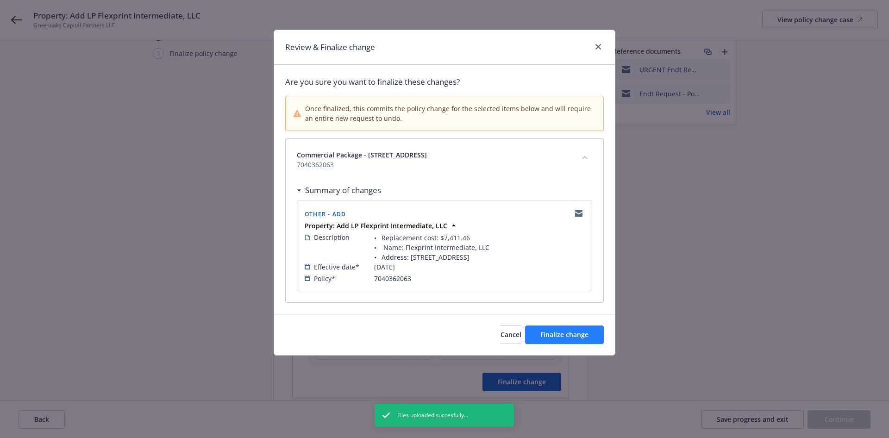
click at [575, 343] on div "Cancel Finalize change" at bounding box center [444, 334] width 341 height 41
click at [581, 336] on span "Finalize change" at bounding box center [565, 334] width 48 height 9
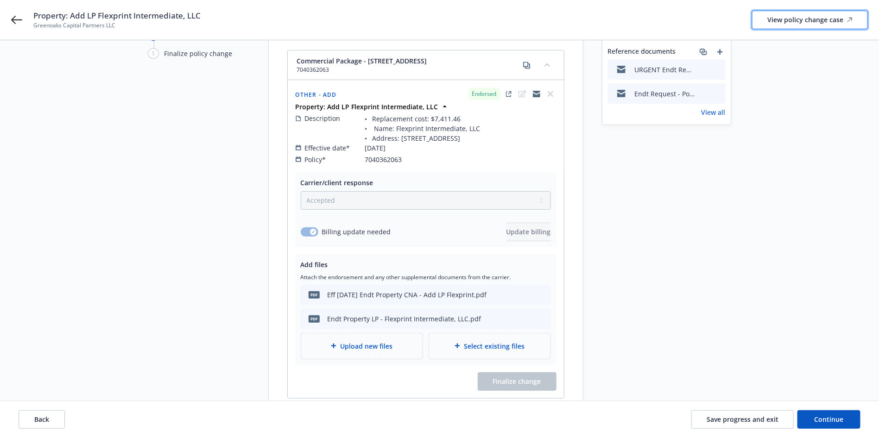
click at [818, 13] on div "View policy change case" at bounding box center [809, 20] width 85 height 18
click at [814, 415] on button "Continue" at bounding box center [828, 419] width 63 height 19
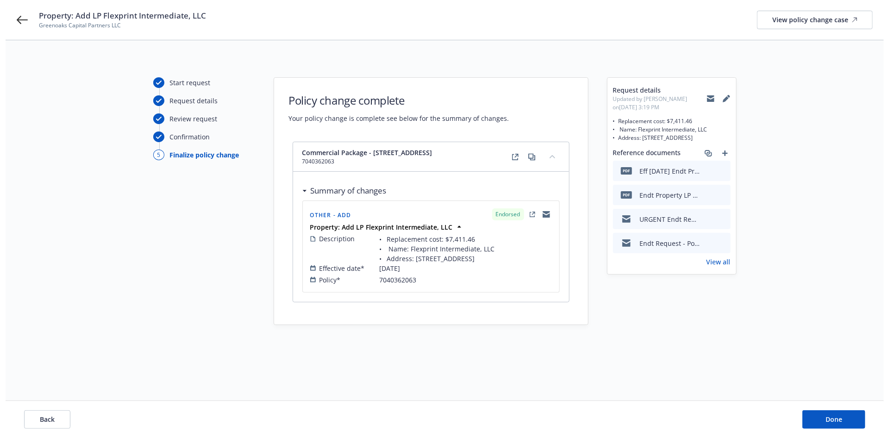
scroll to position [0, 0]
click at [833, 423] on span "Done" at bounding box center [839, 419] width 17 height 9
